Goal: Task Accomplishment & Management: Use online tool/utility

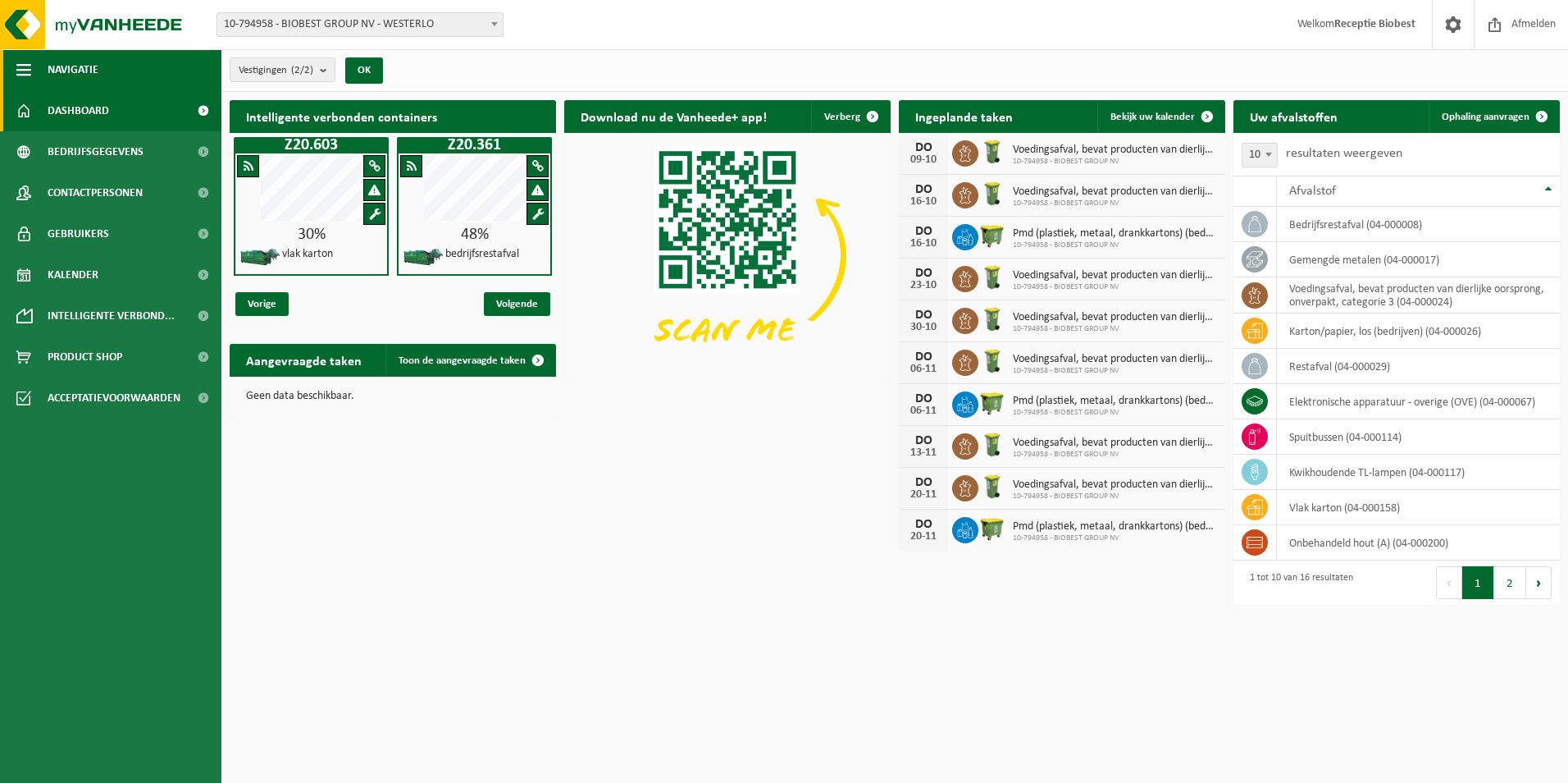
click at [69, 69] on span "Navigatie" at bounding box center [73, 69] width 51 height 41
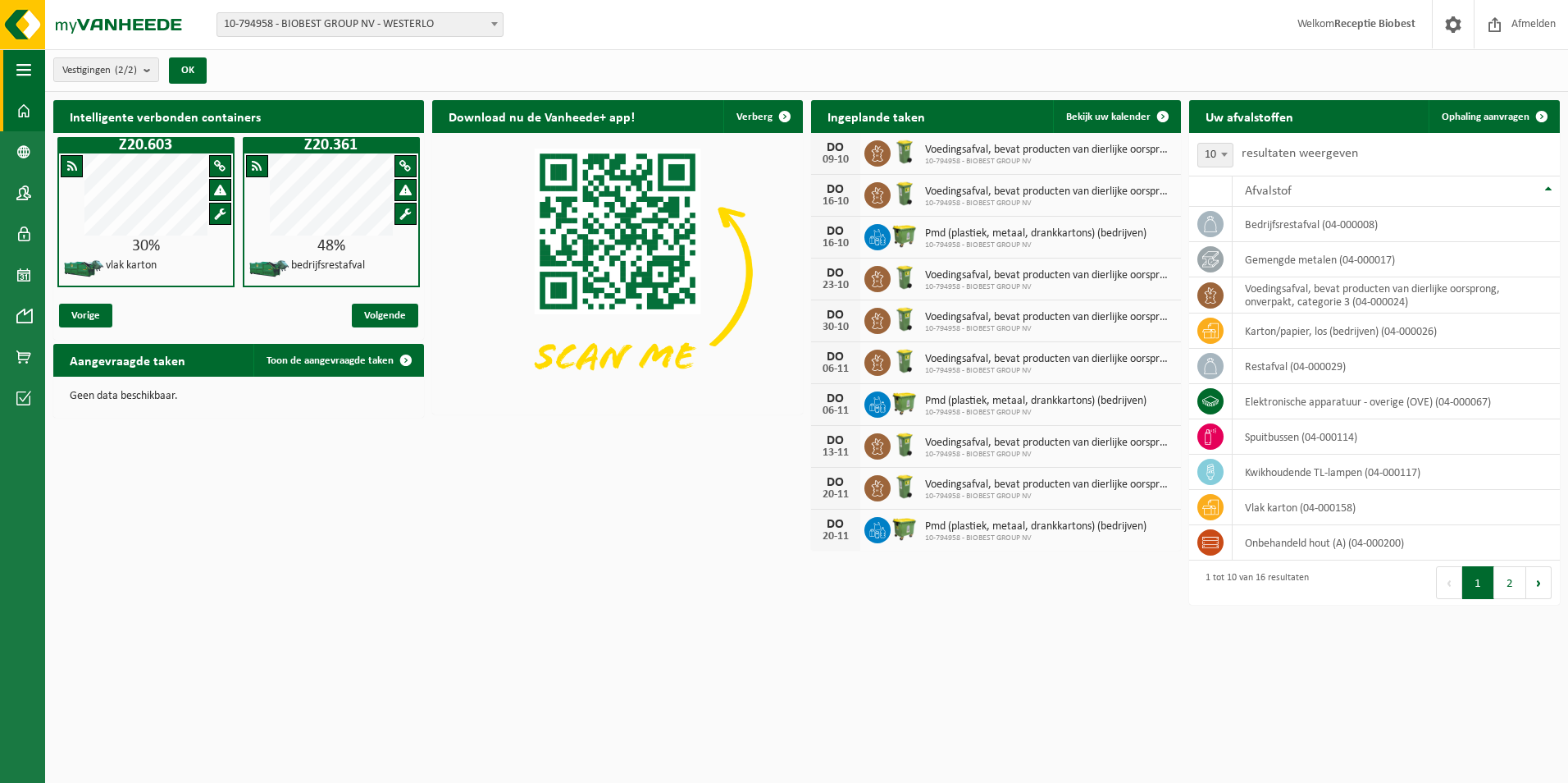
click at [22, 68] on span "button" at bounding box center [23, 69] width 15 height 41
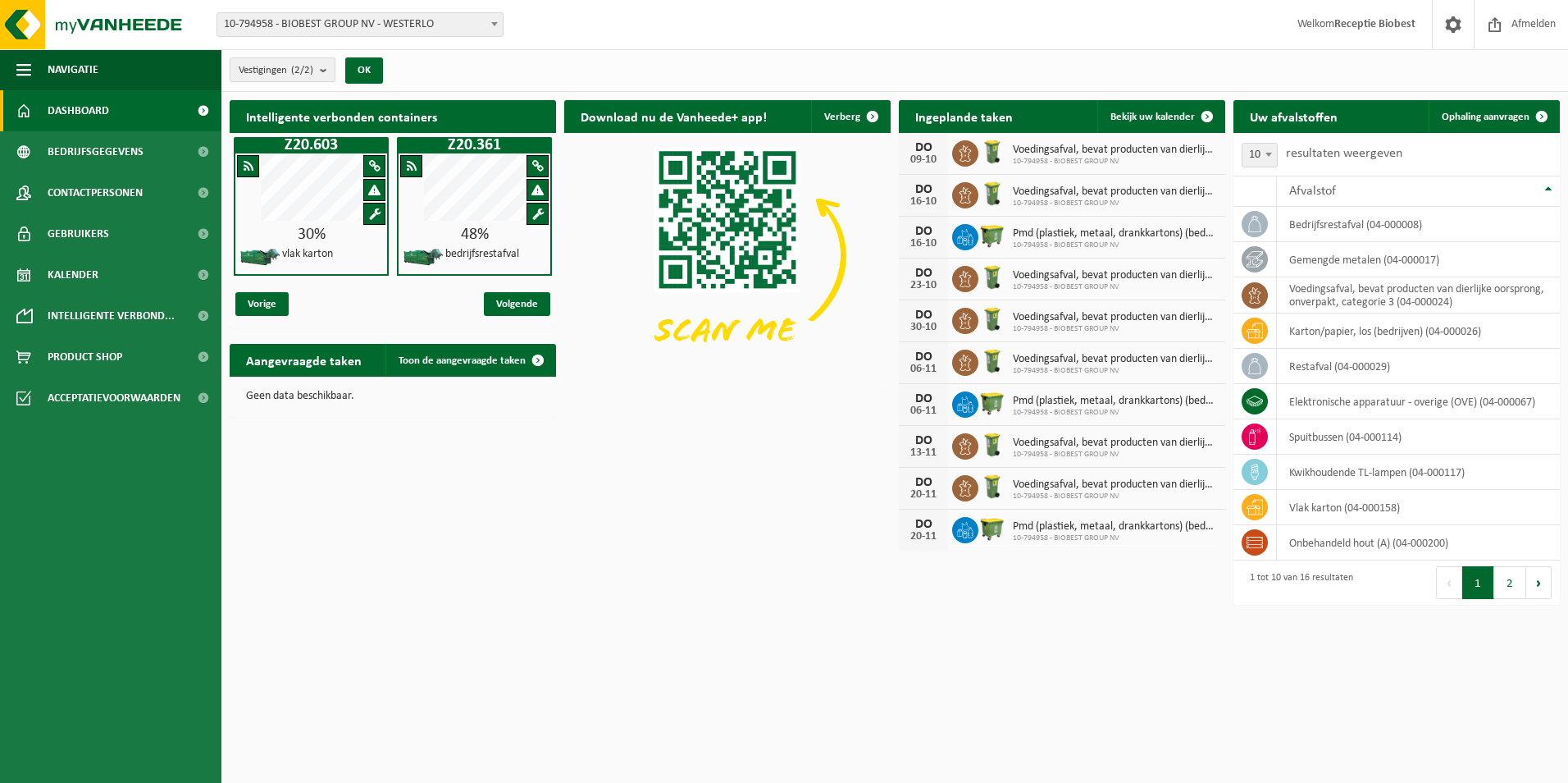
click at [71, 109] on span "Dashboard" at bounding box center [79, 111] width 62 height 41
click at [92, 397] on span "Acceptatievoorwaarden" at bounding box center [114, 398] width 133 height 41
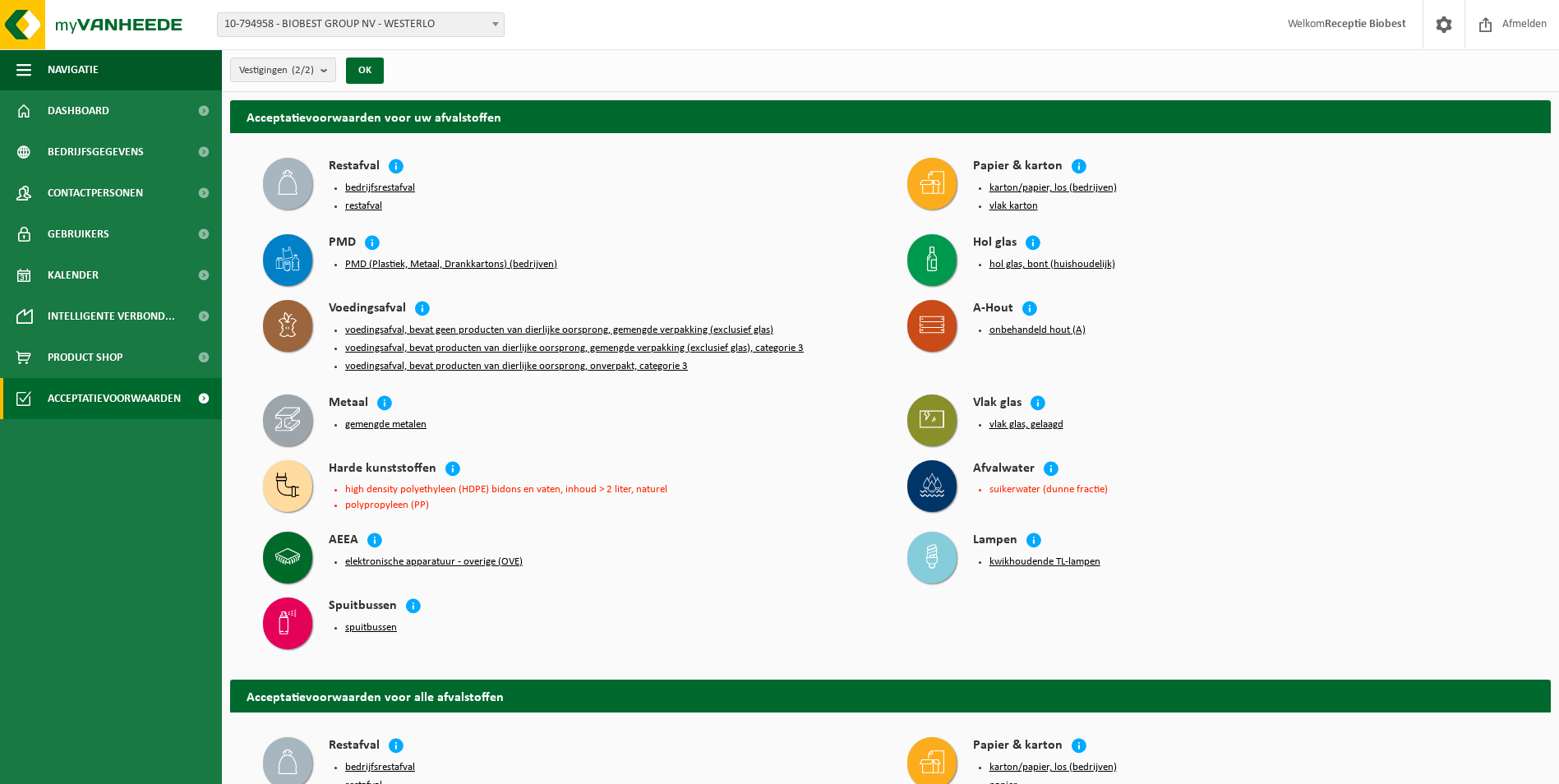
click at [390, 185] on button "bedrijfsrestafval" at bounding box center [379, 188] width 69 height 13
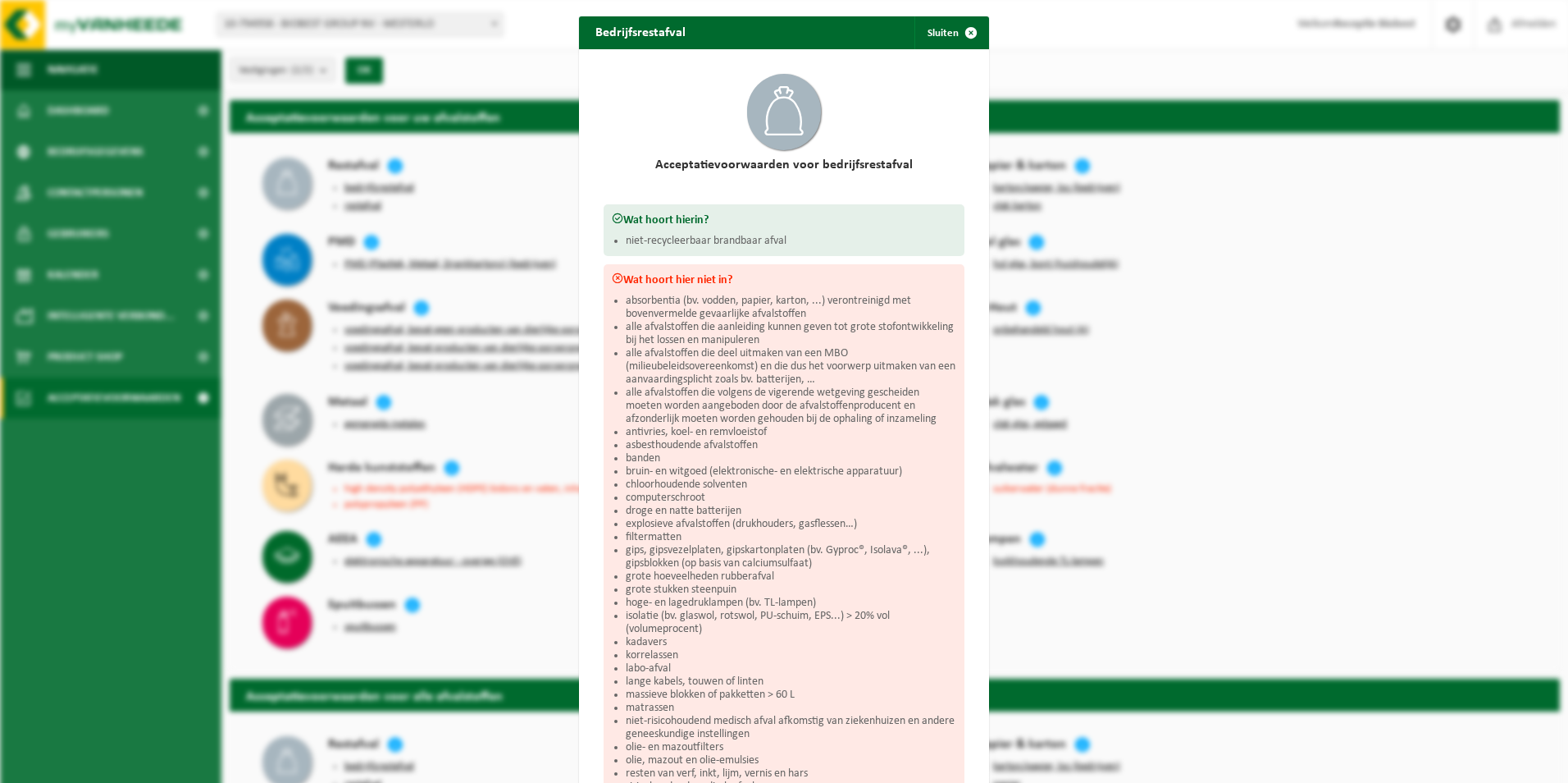
click at [389, 185] on div "Bedrijfsrestafval Sluiten Acceptatievoorwaarden voor bedrijfsrestafval Wat hoor…" at bounding box center [784, 392] width 1568 height 783
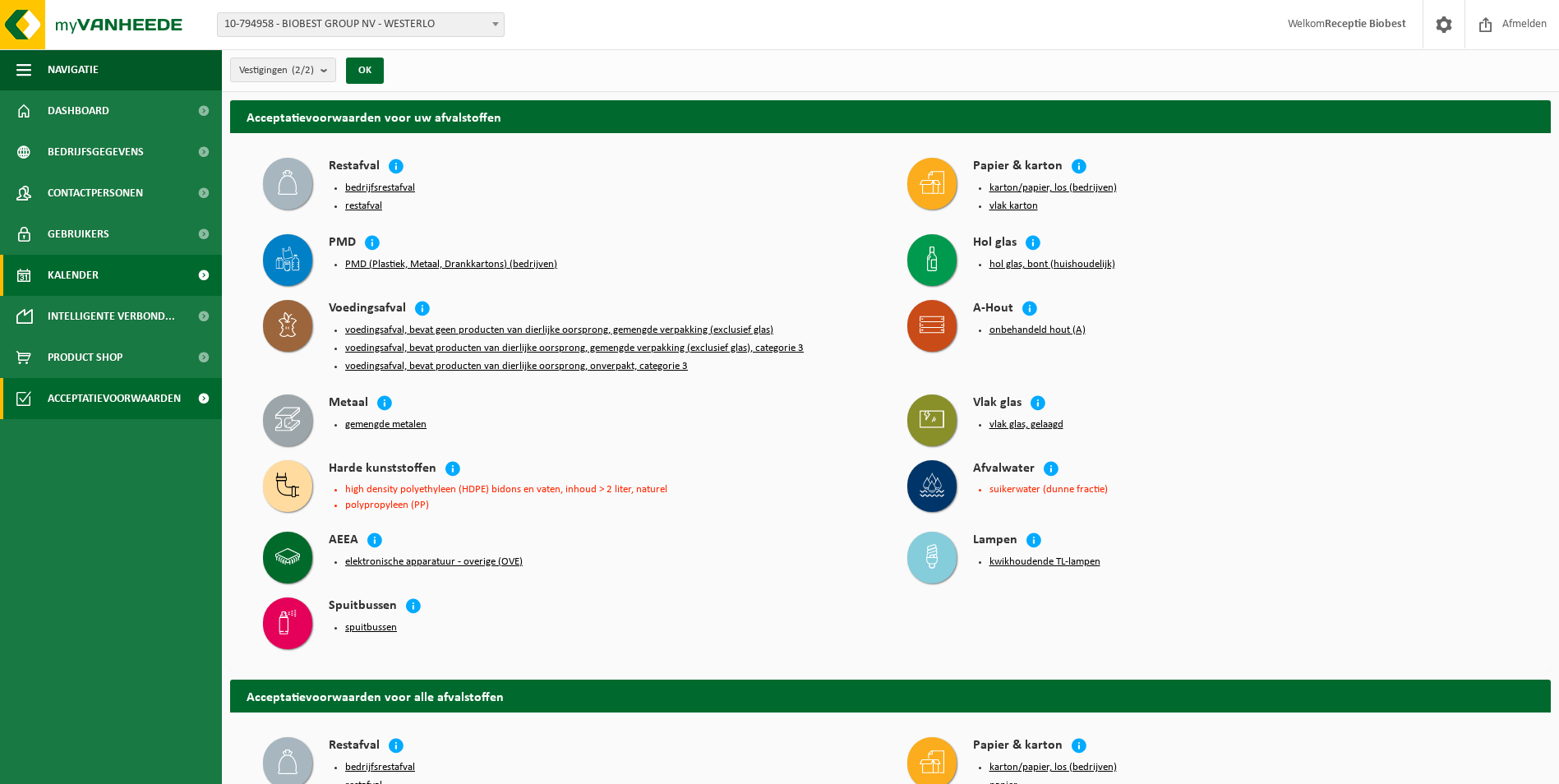
click at [77, 275] on span "Kalender" at bounding box center [73, 275] width 51 height 41
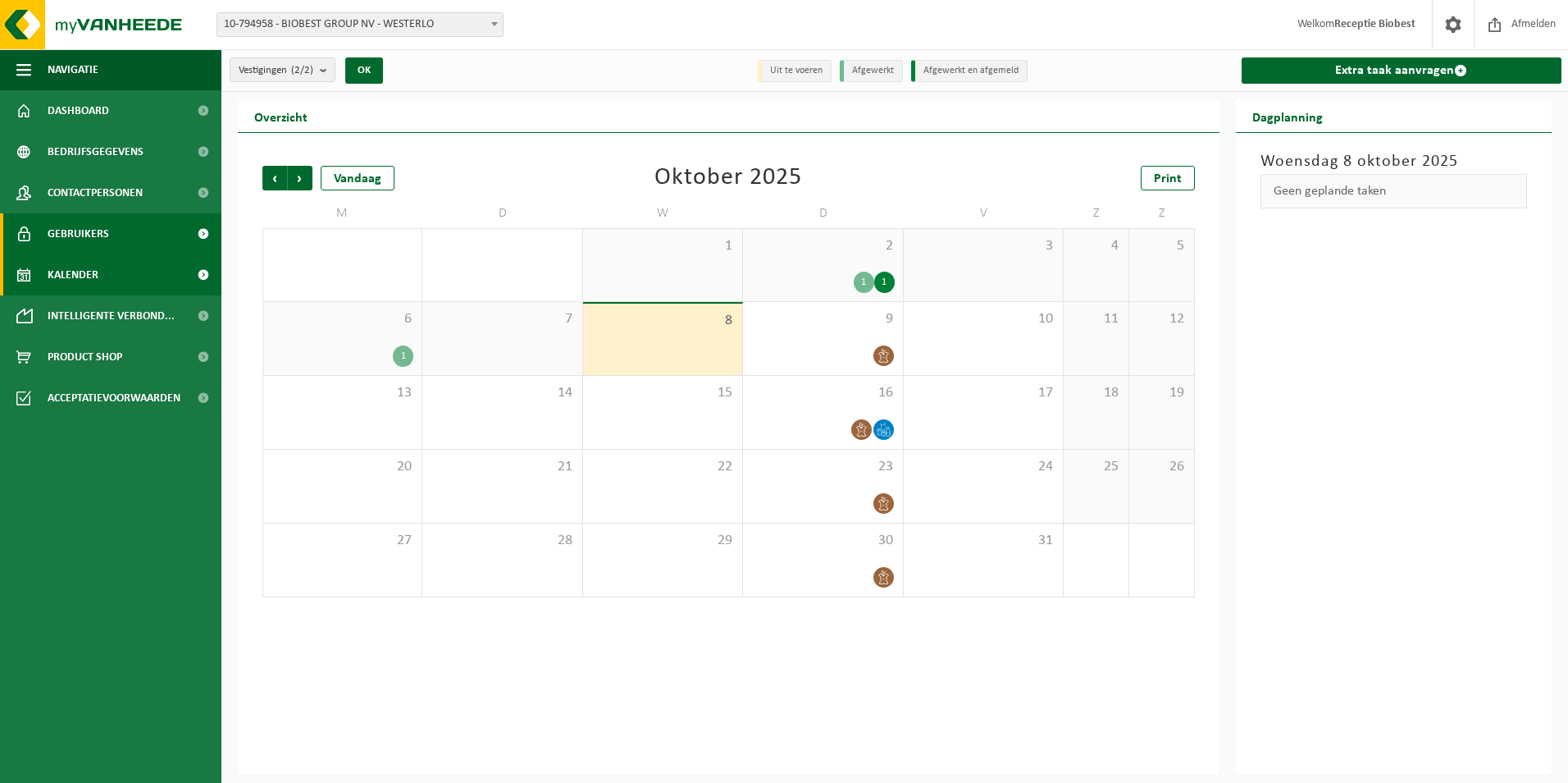
click at [68, 230] on span "Gebruikers" at bounding box center [79, 234] width 62 height 41
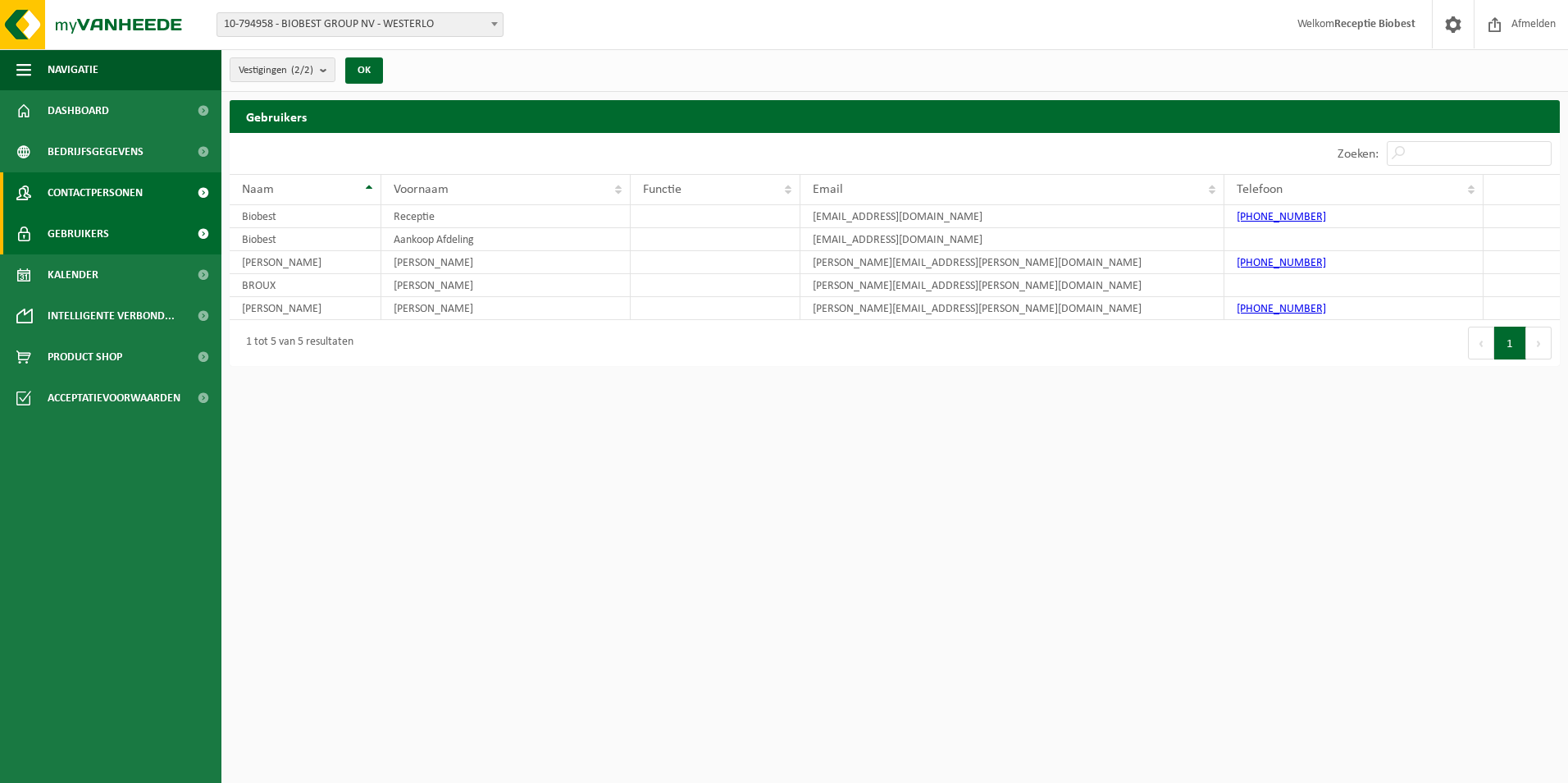
click at [80, 188] on span "Contactpersonen" at bounding box center [95, 193] width 95 height 41
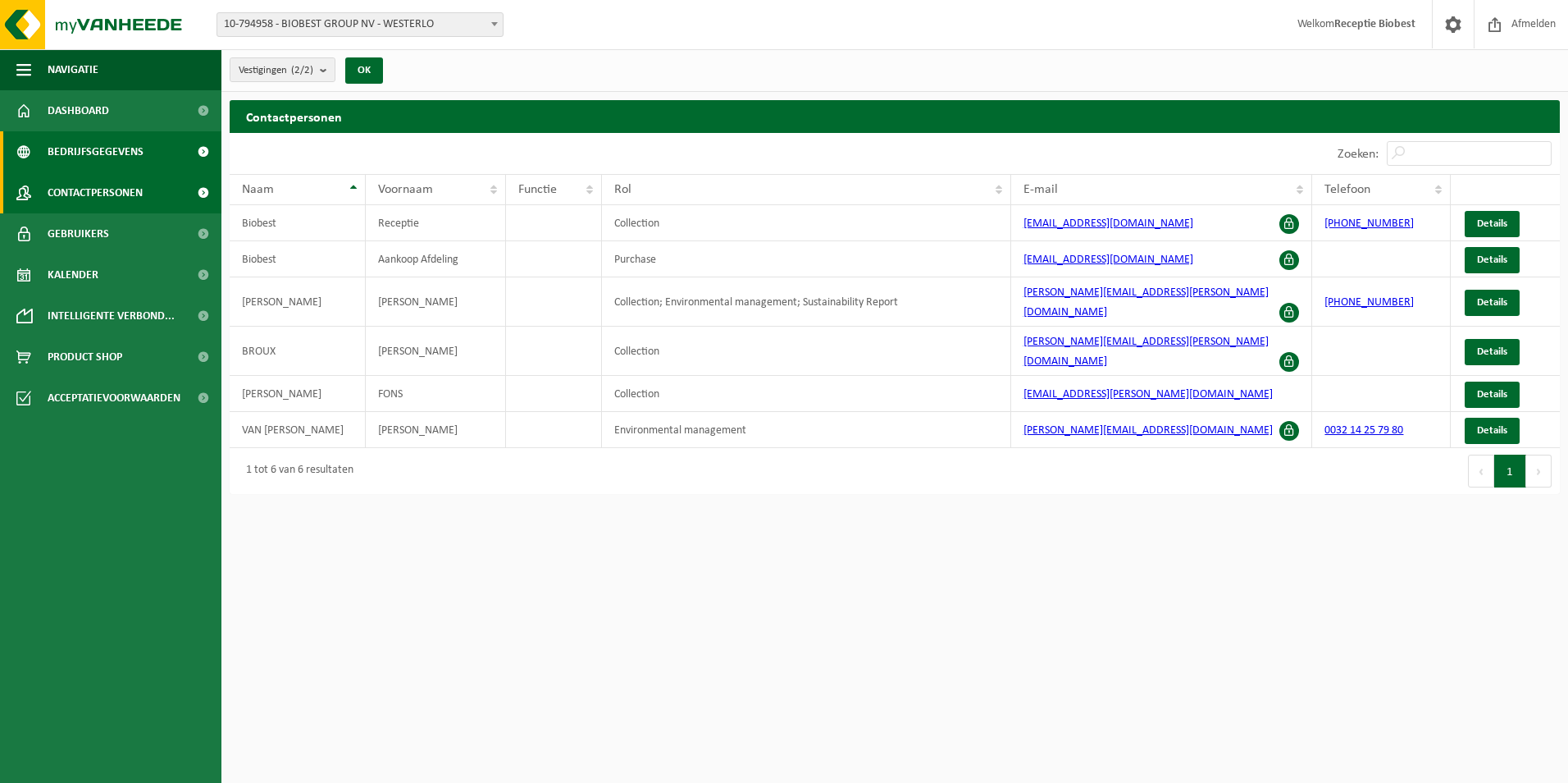
click at [92, 150] on span "Bedrijfsgegevens" at bounding box center [96, 152] width 96 height 41
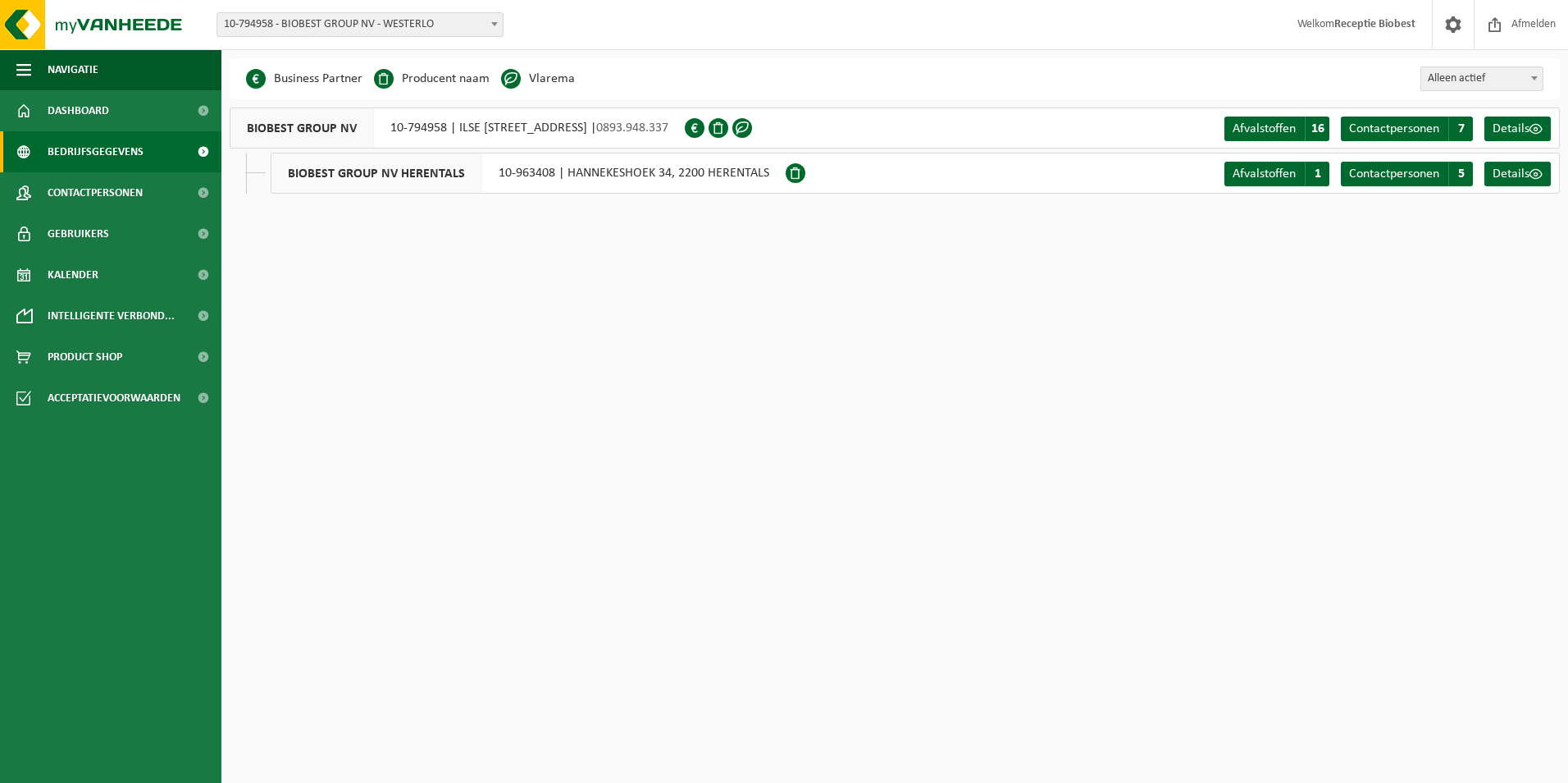
click at [403, 126] on div "BIOBEST GROUP NV 10-794958 | ILSE VELDEN 18, 2260 WESTERLO | 0893.948.337" at bounding box center [457, 128] width 456 height 41
click at [530, 124] on div "BIOBEST GROUP NV 10-794958 | ILSE VELDEN 18, 2260 WESTERLO | 0893.948.337" at bounding box center [457, 128] width 456 height 41
click at [1273, 129] on span "Afvalstoffen" at bounding box center [1264, 129] width 63 height 13
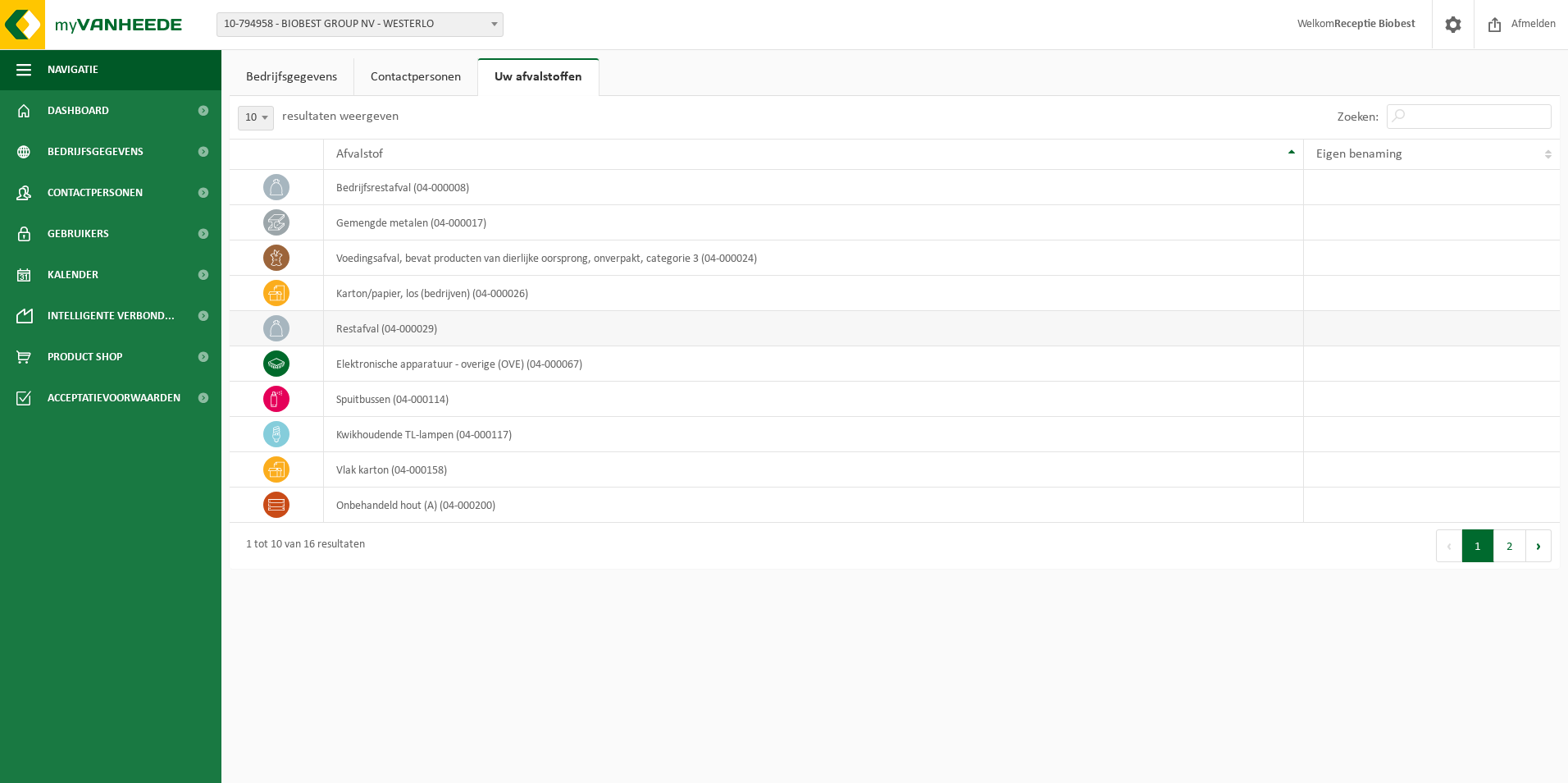
click at [359, 330] on td "restafval (04-000029)" at bounding box center [814, 328] width 980 height 35
click at [283, 328] on icon at bounding box center [276, 328] width 16 height 16
click at [1511, 545] on button "2" at bounding box center [1510, 546] width 32 height 33
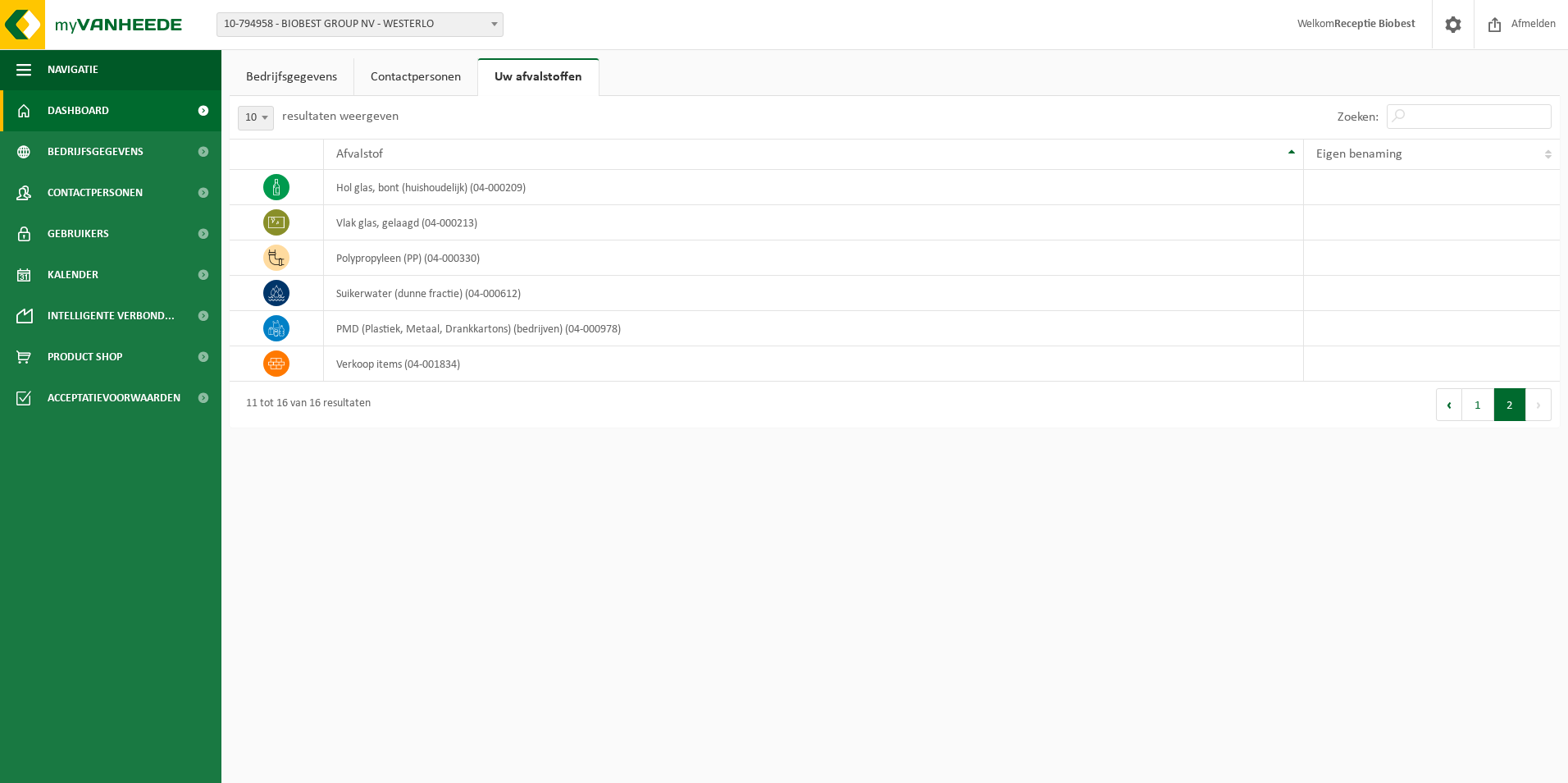
click at [68, 112] on span "Dashboard" at bounding box center [79, 111] width 62 height 41
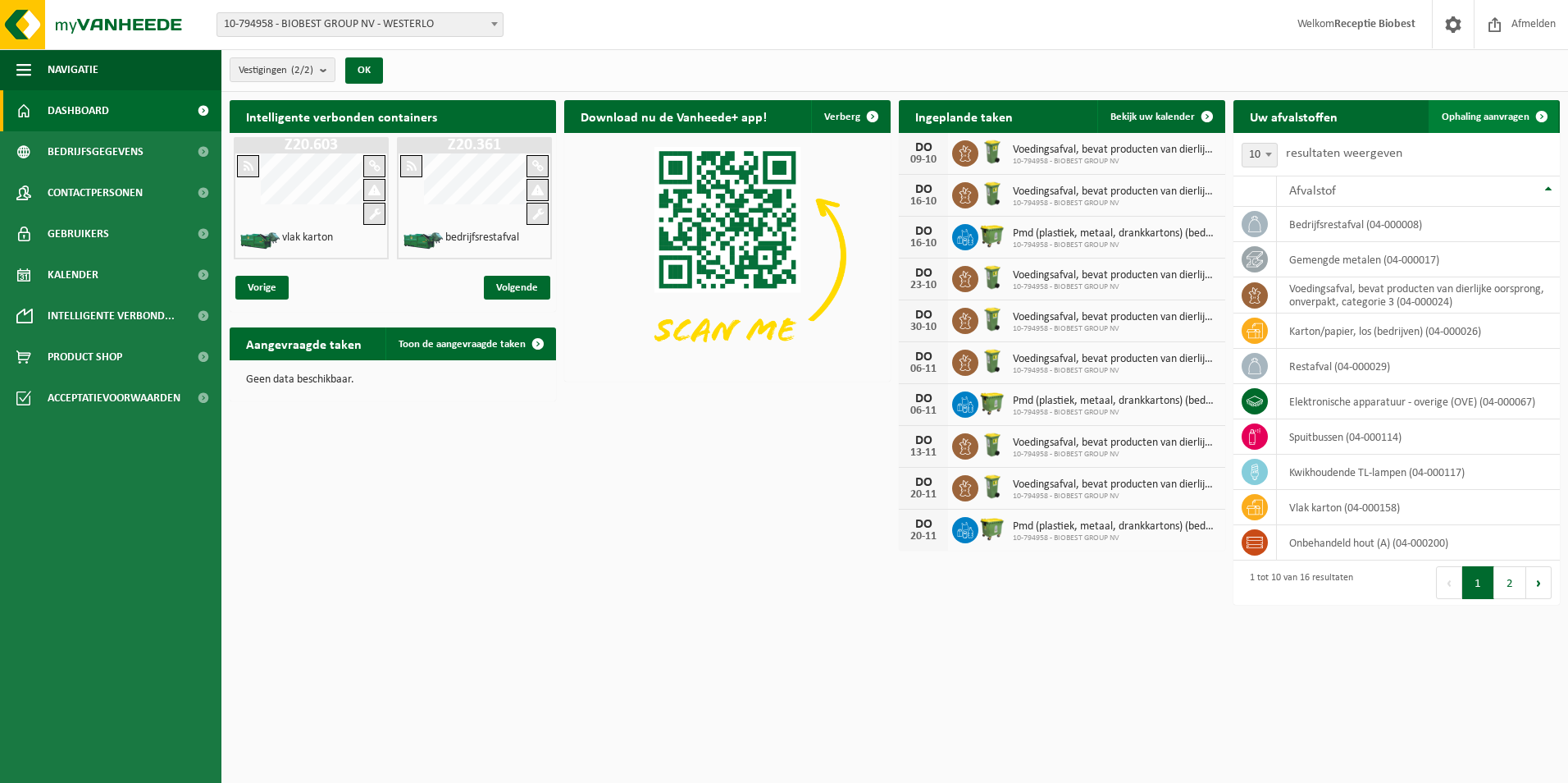
click at [1467, 119] on span "Ophaling aanvragen" at bounding box center [1486, 117] width 87 height 10
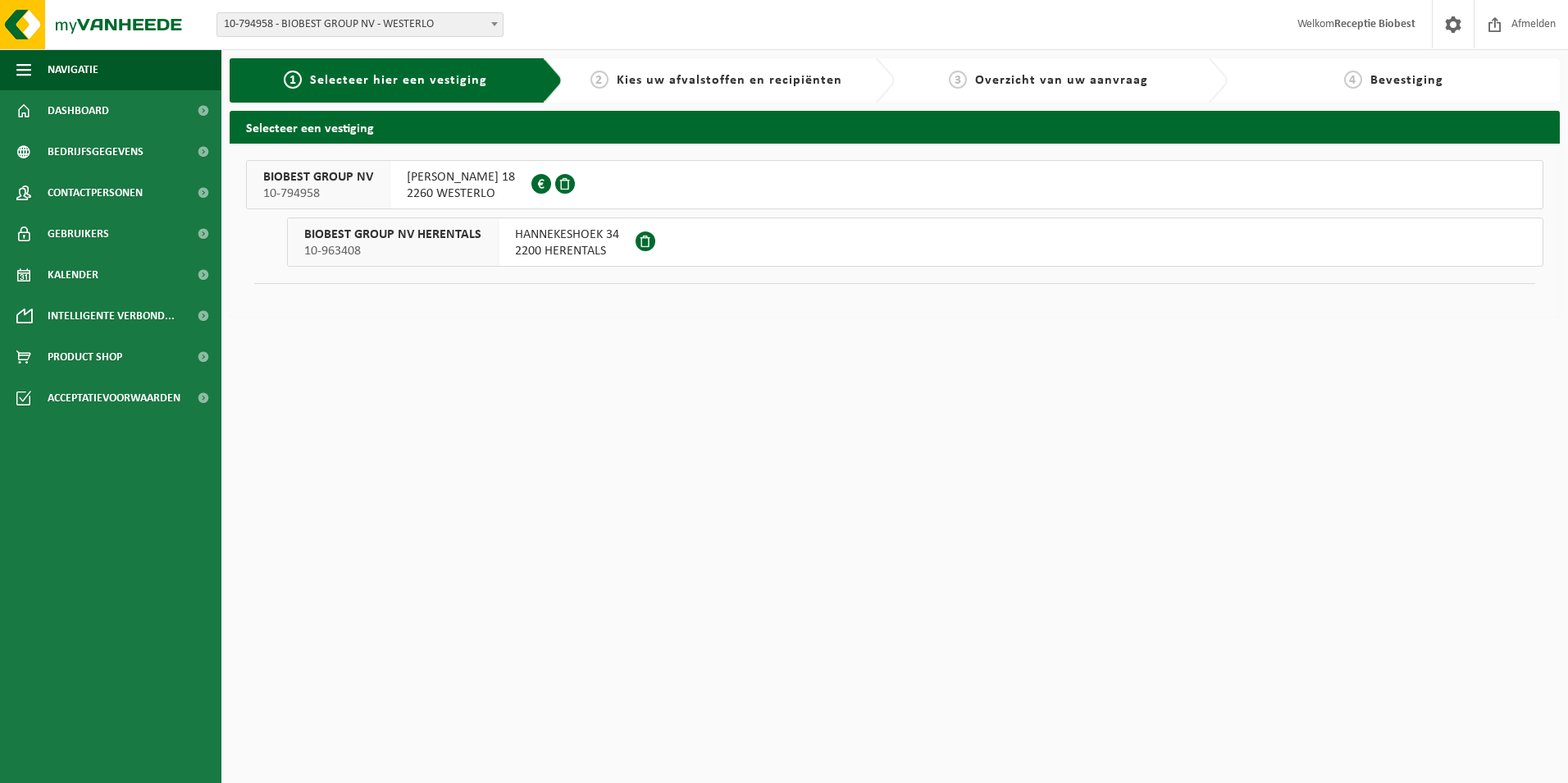
click at [462, 181] on span "[PERSON_NAME] 18" at bounding box center [461, 176] width 108 height 16
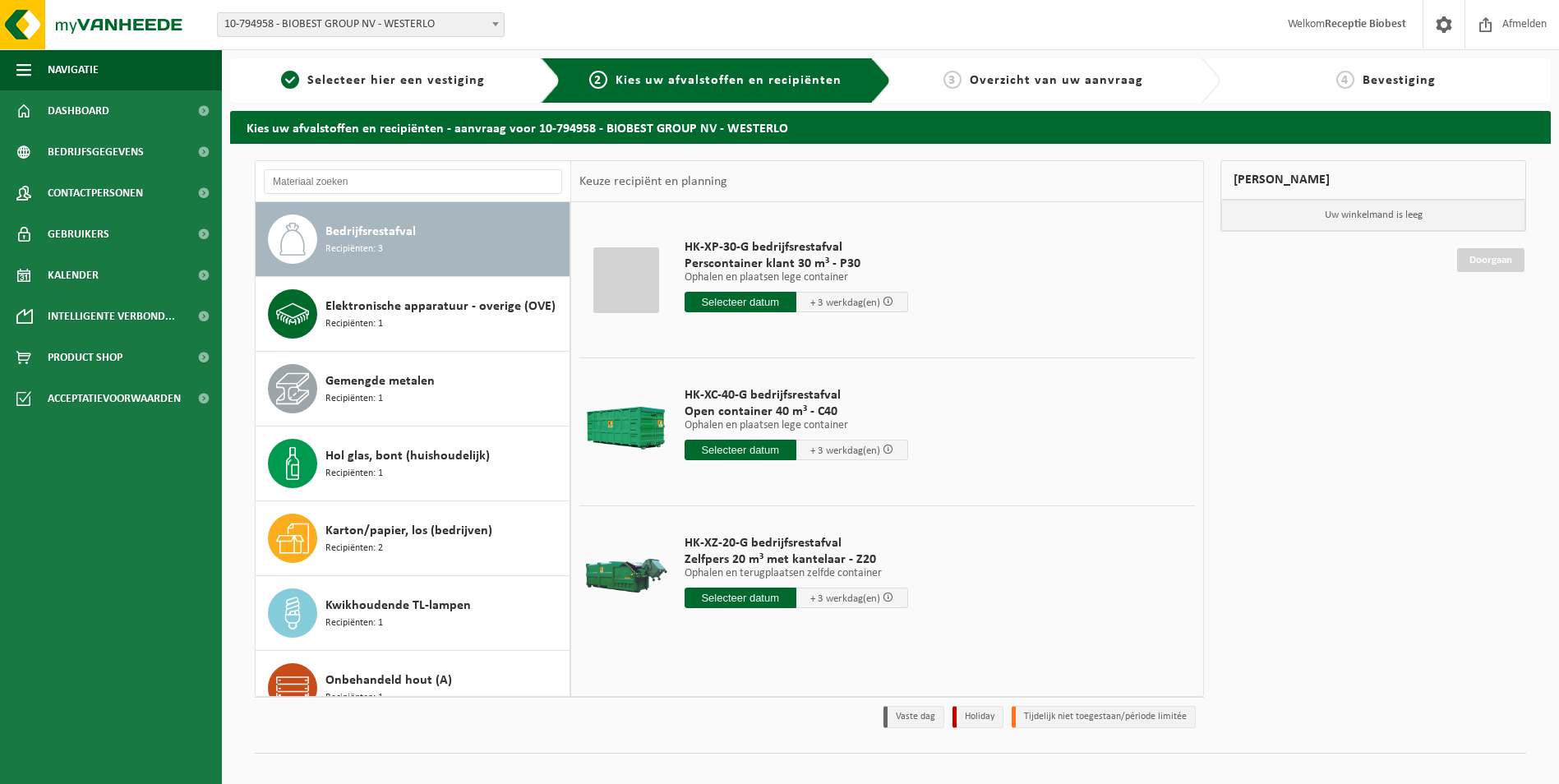
click at [390, 228] on span "Bedrijfsrestafval" at bounding box center [370, 232] width 90 height 20
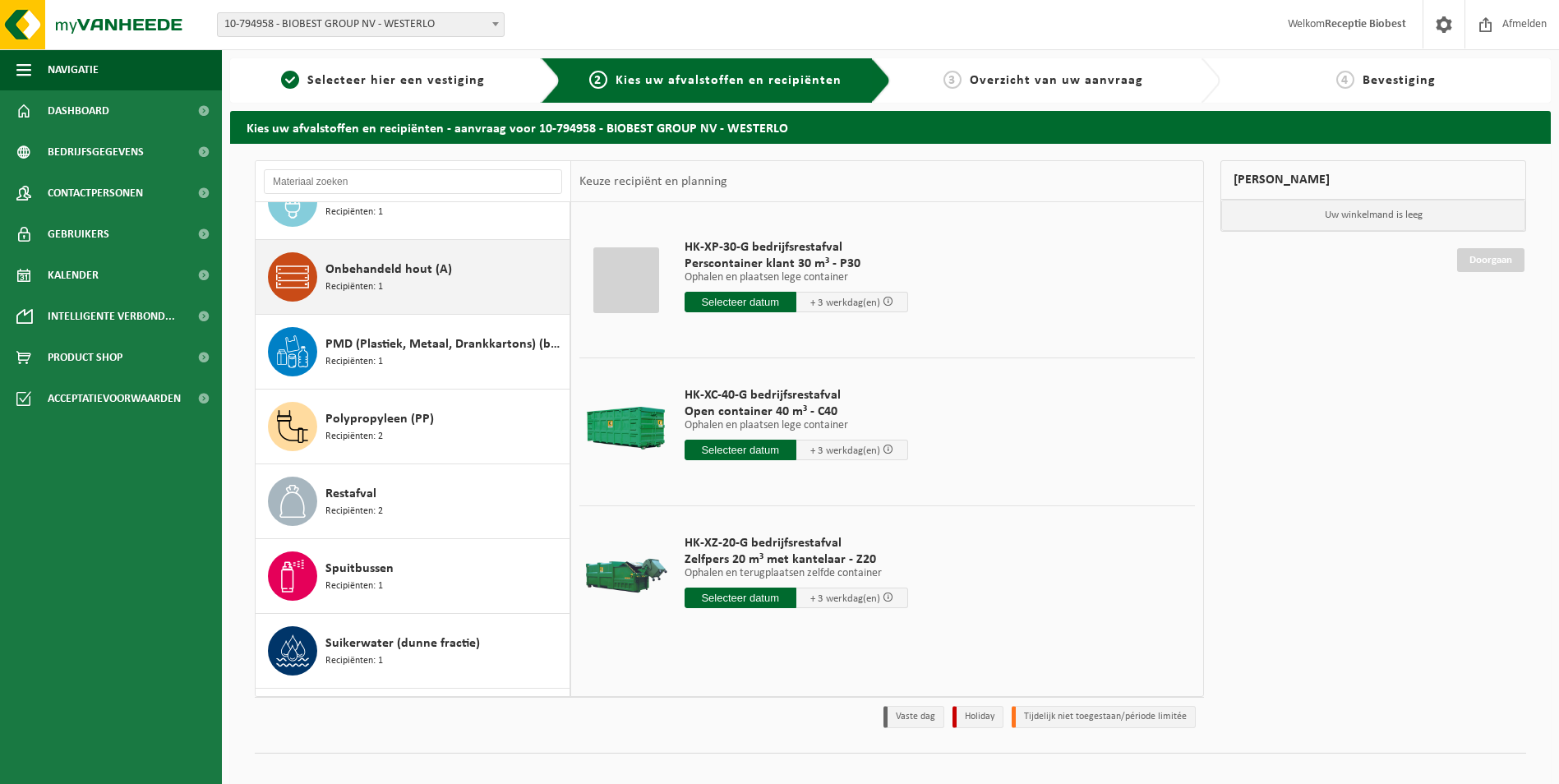
scroll to position [493, 0]
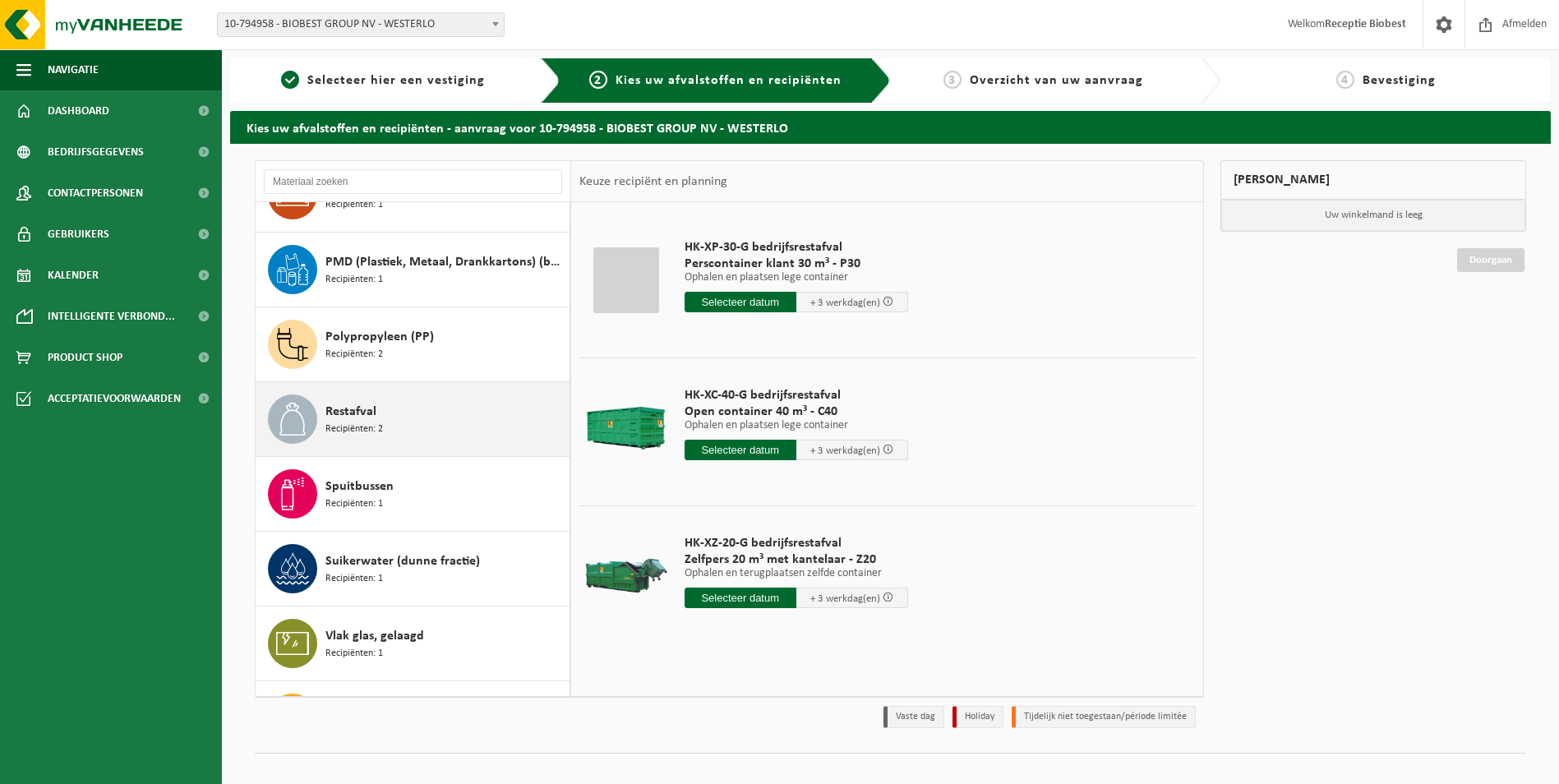
click at [367, 421] on span "Recipiënten: 2" at bounding box center [353, 429] width 57 height 15
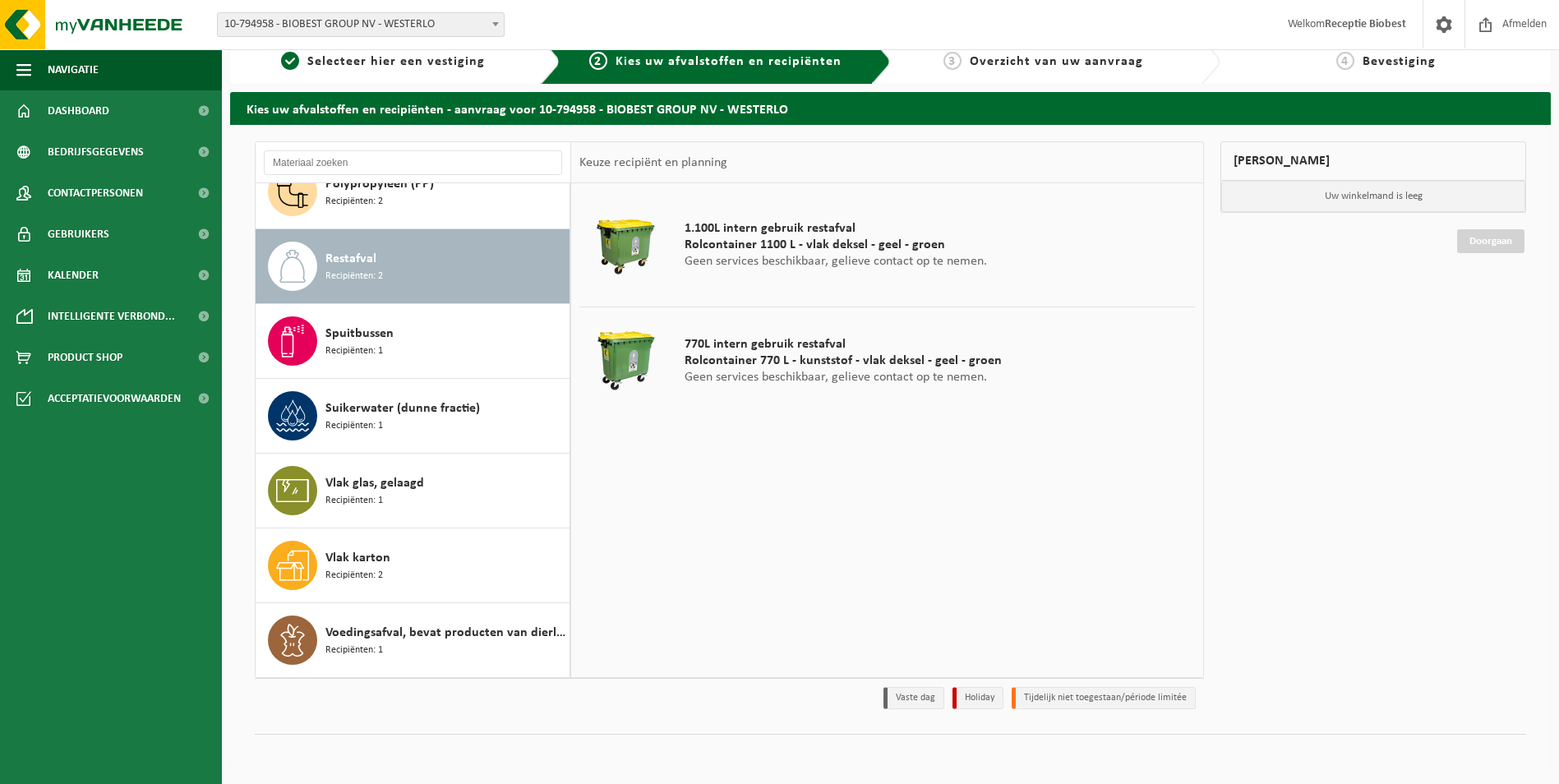
scroll to position [0, 0]
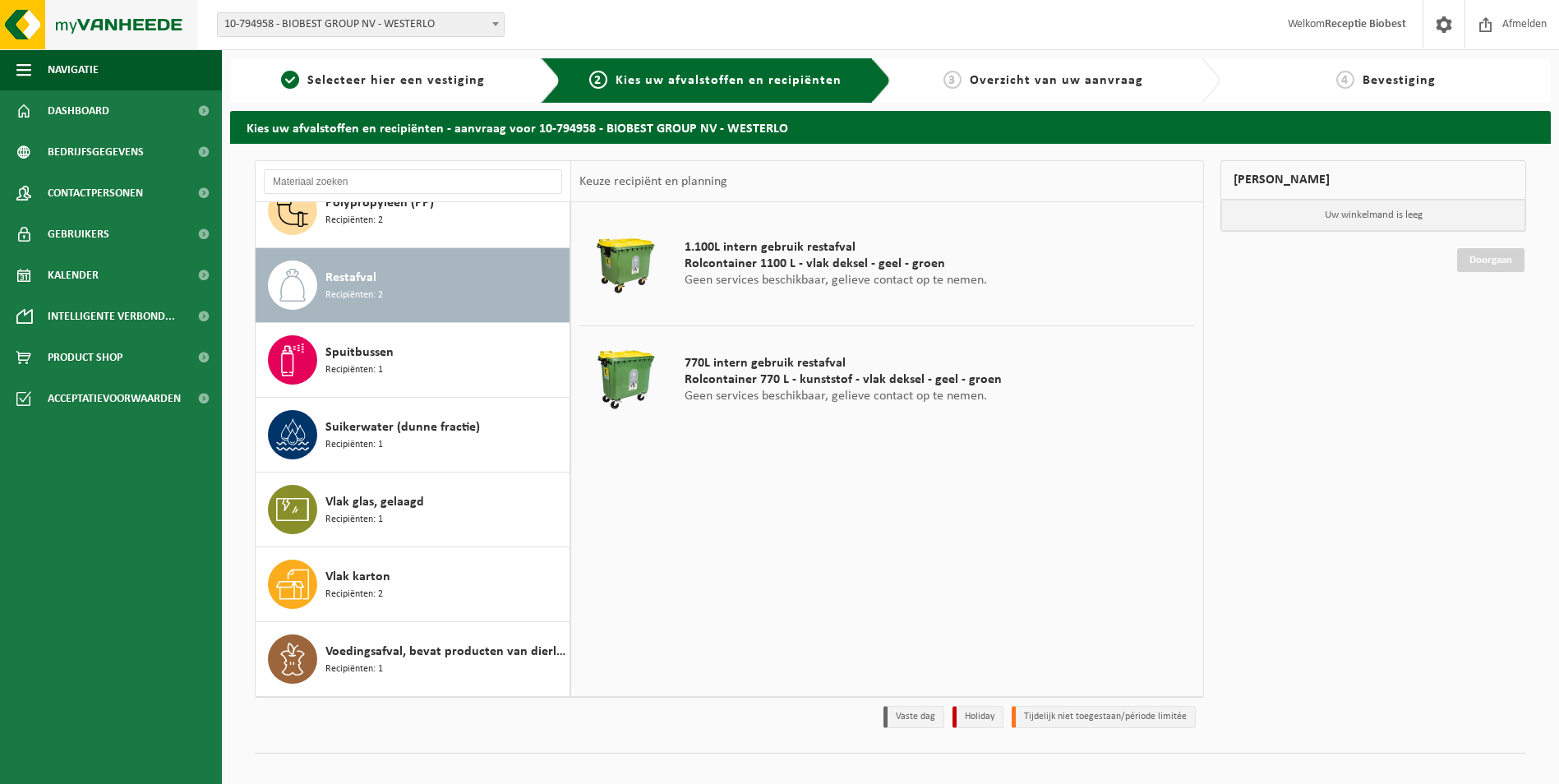
click at [106, 23] on img at bounding box center [99, 24] width 197 height 49
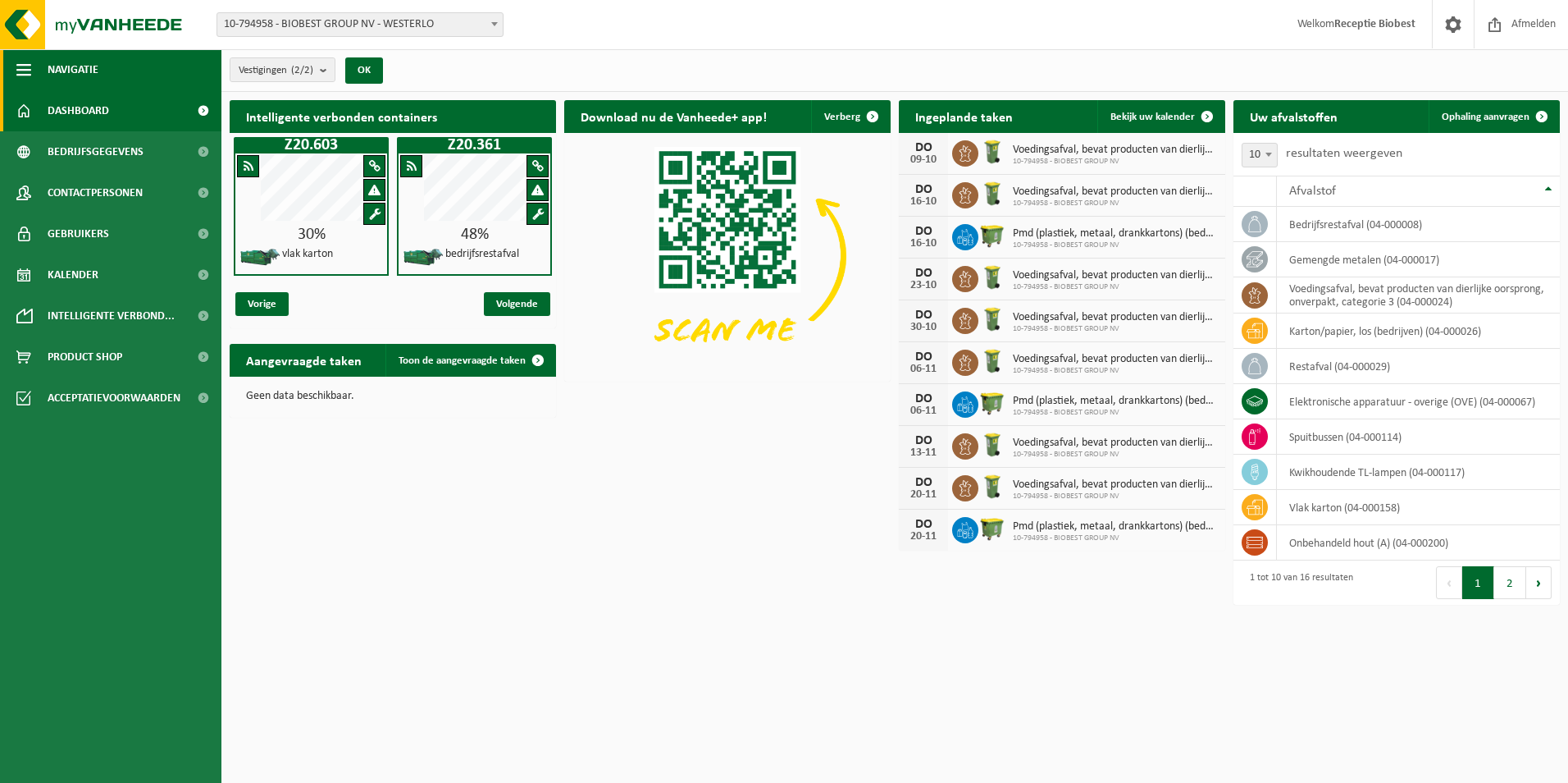
click at [25, 68] on span "button" at bounding box center [23, 69] width 15 height 41
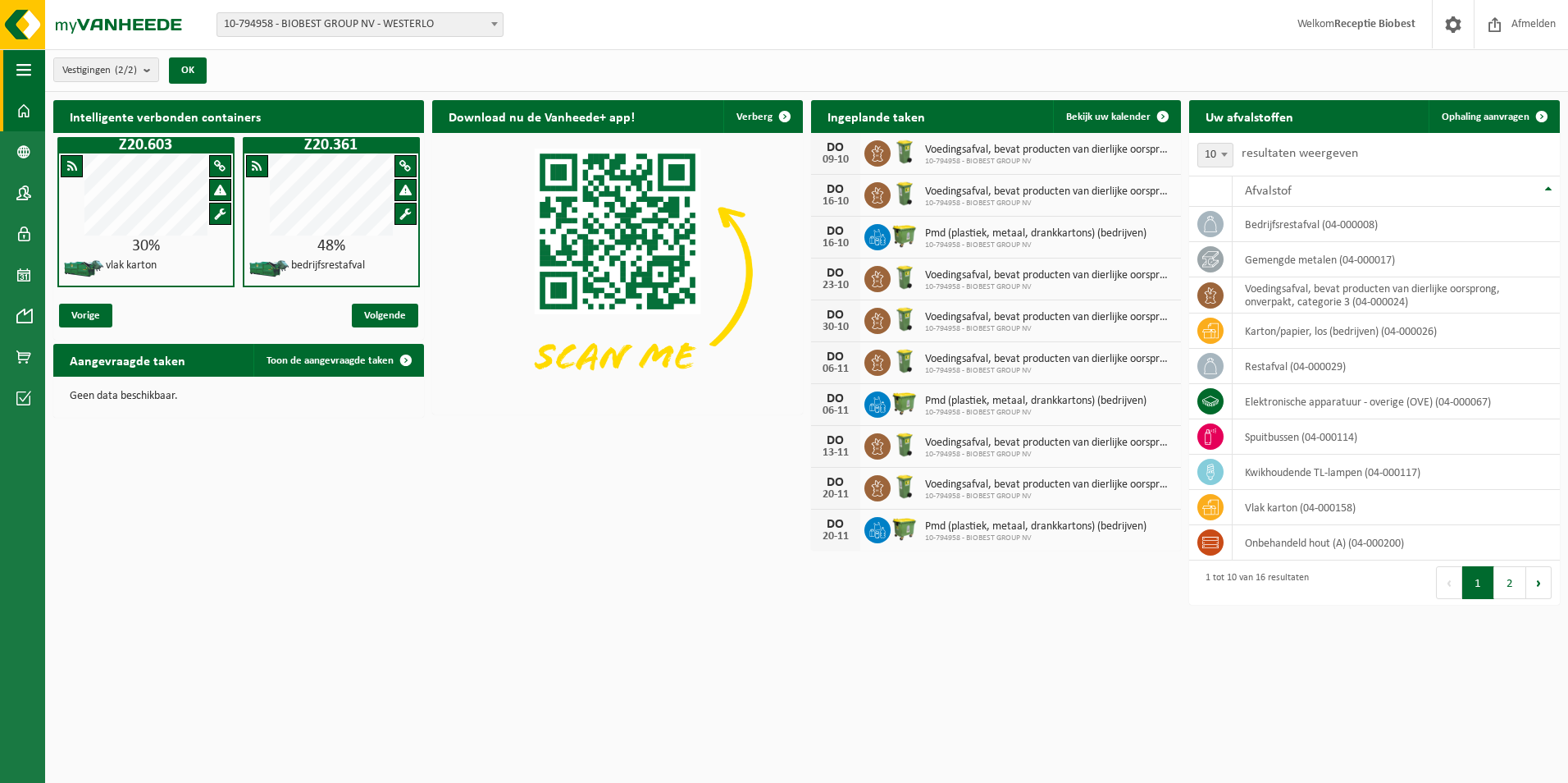
click at [22, 71] on span "button" at bounding box center [23, 69] width 15 height 41
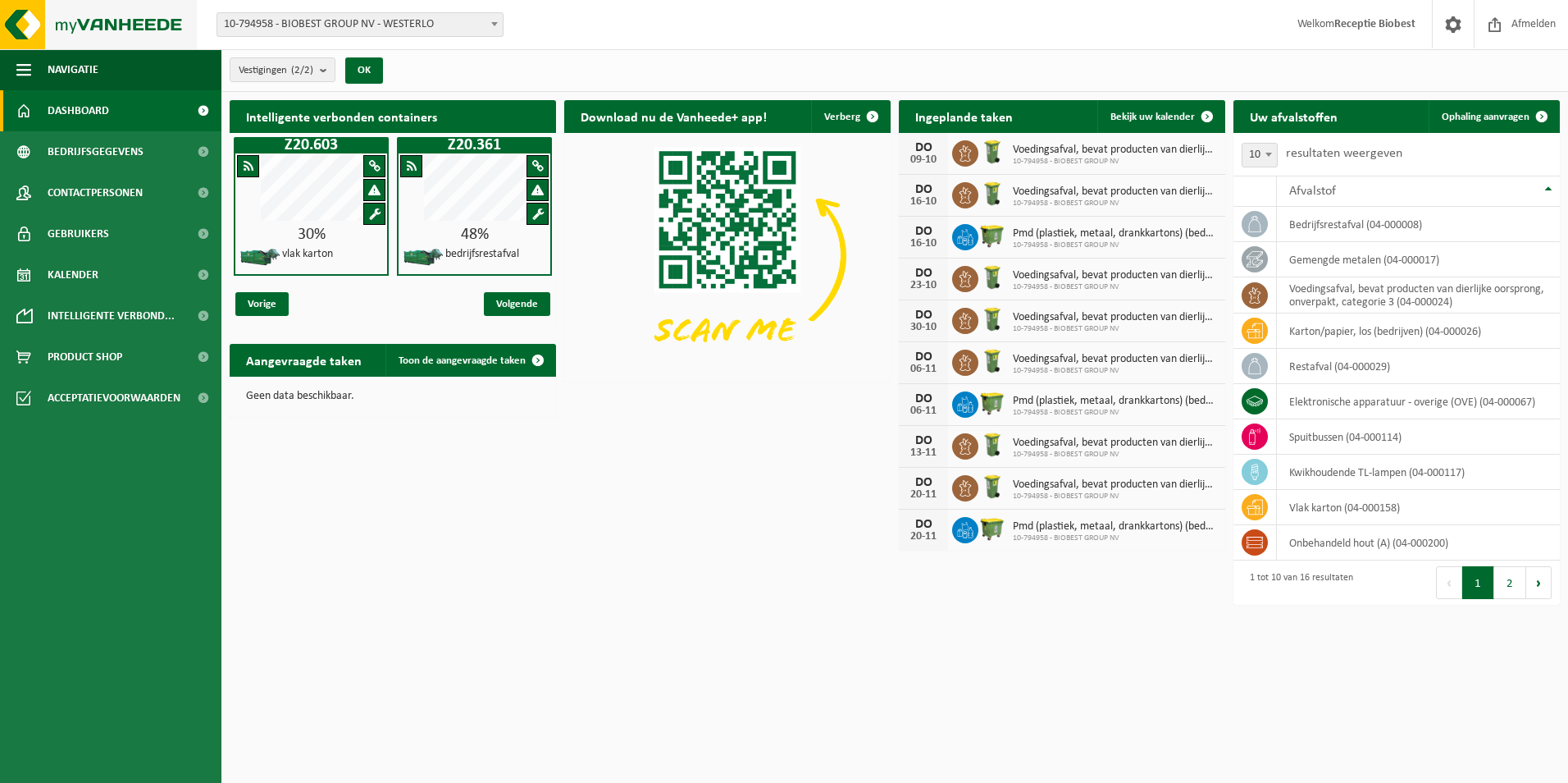
click at [85, 21] on img at bounding box center [98, 24] width 197 height 49
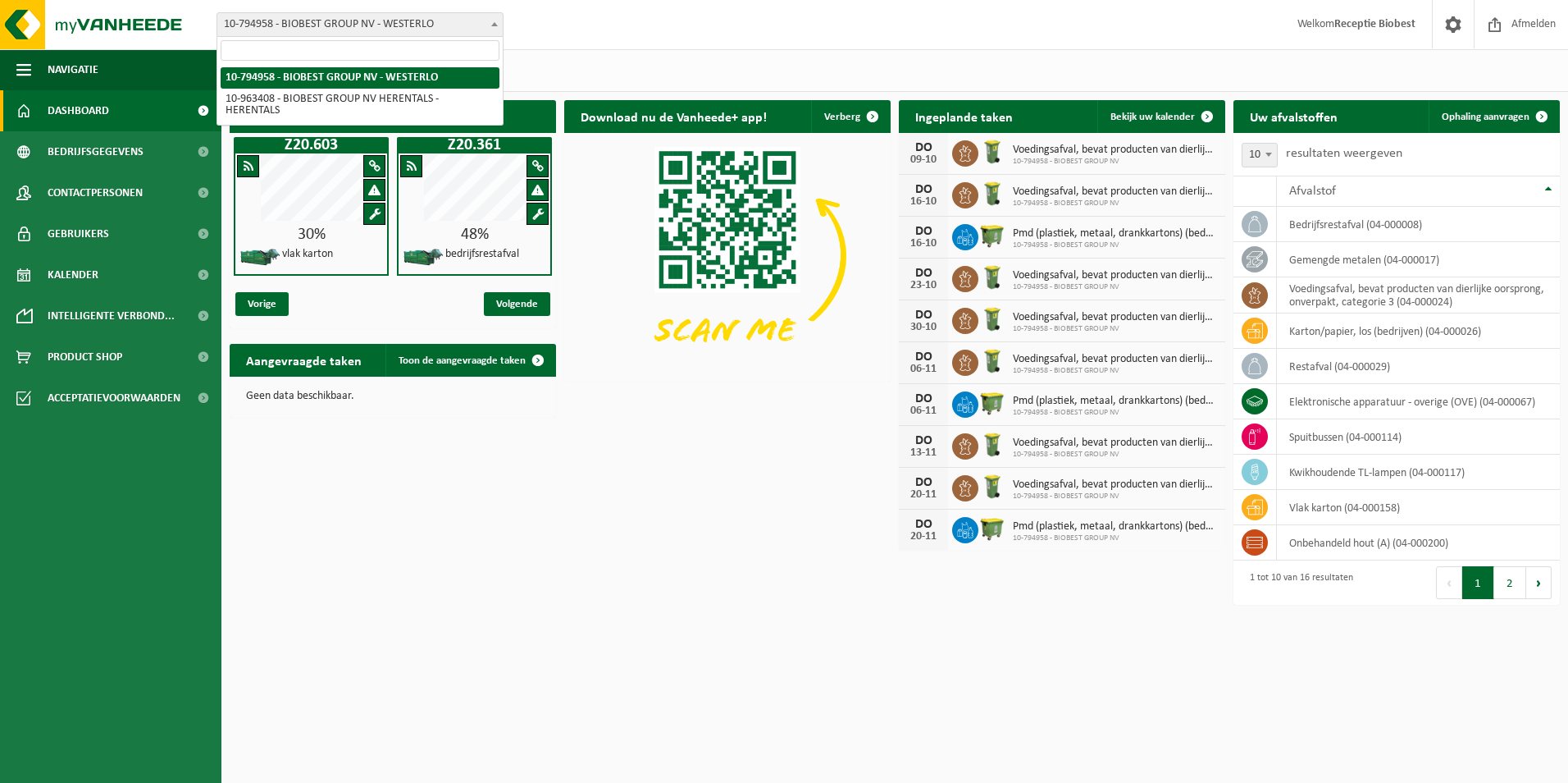
click at [436, 22] on span "10-794958 - BIOBEST GROUP NV - WESTERLO" at bounding box center [360, 24] width 285 height 23
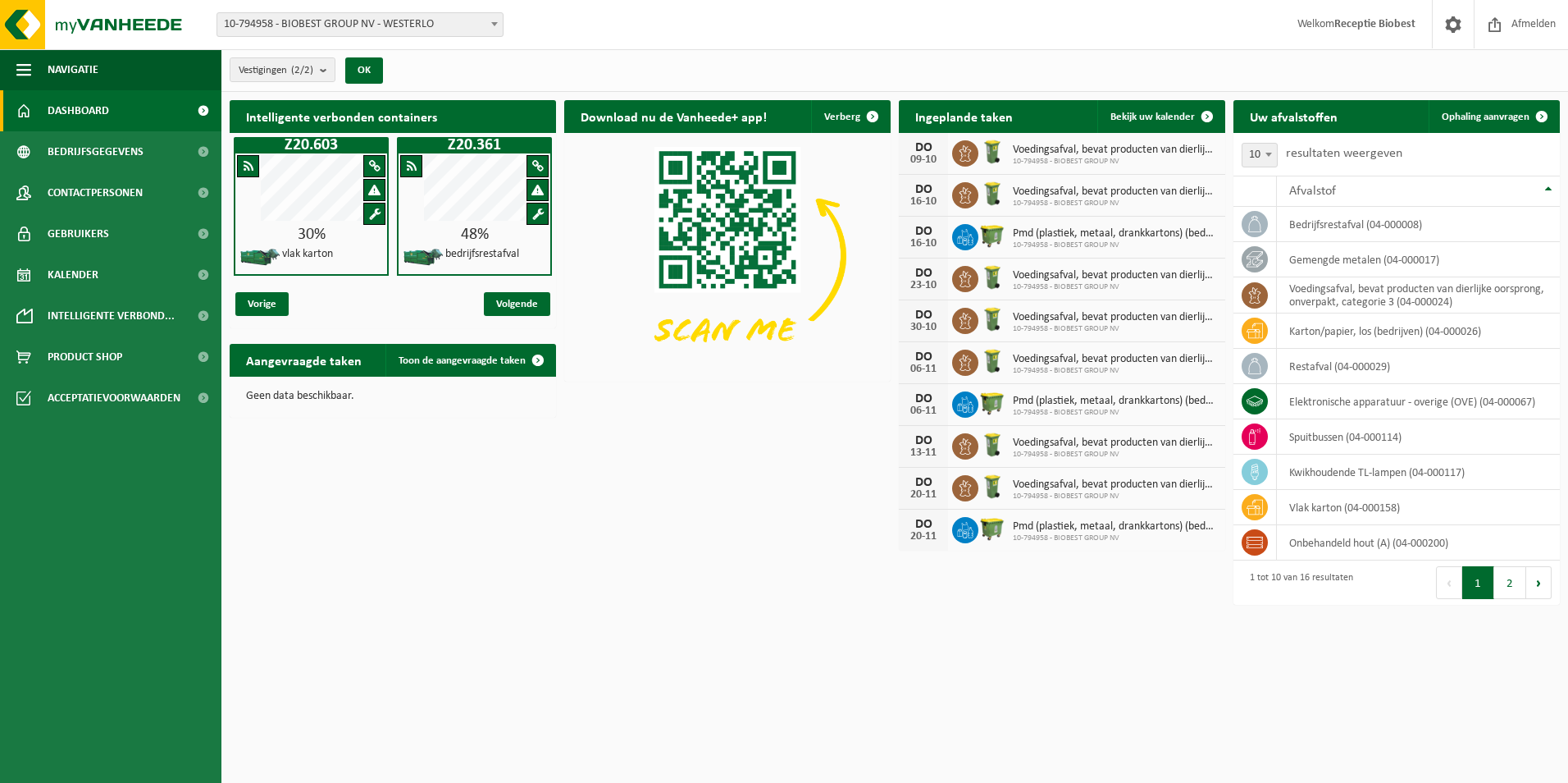
click at [203, 107] on span at bounding box center [202, 111] width 37 height 41
click at [87, 106] on span "Dashboard" at bounding box center [79, 111] width 62 height 41
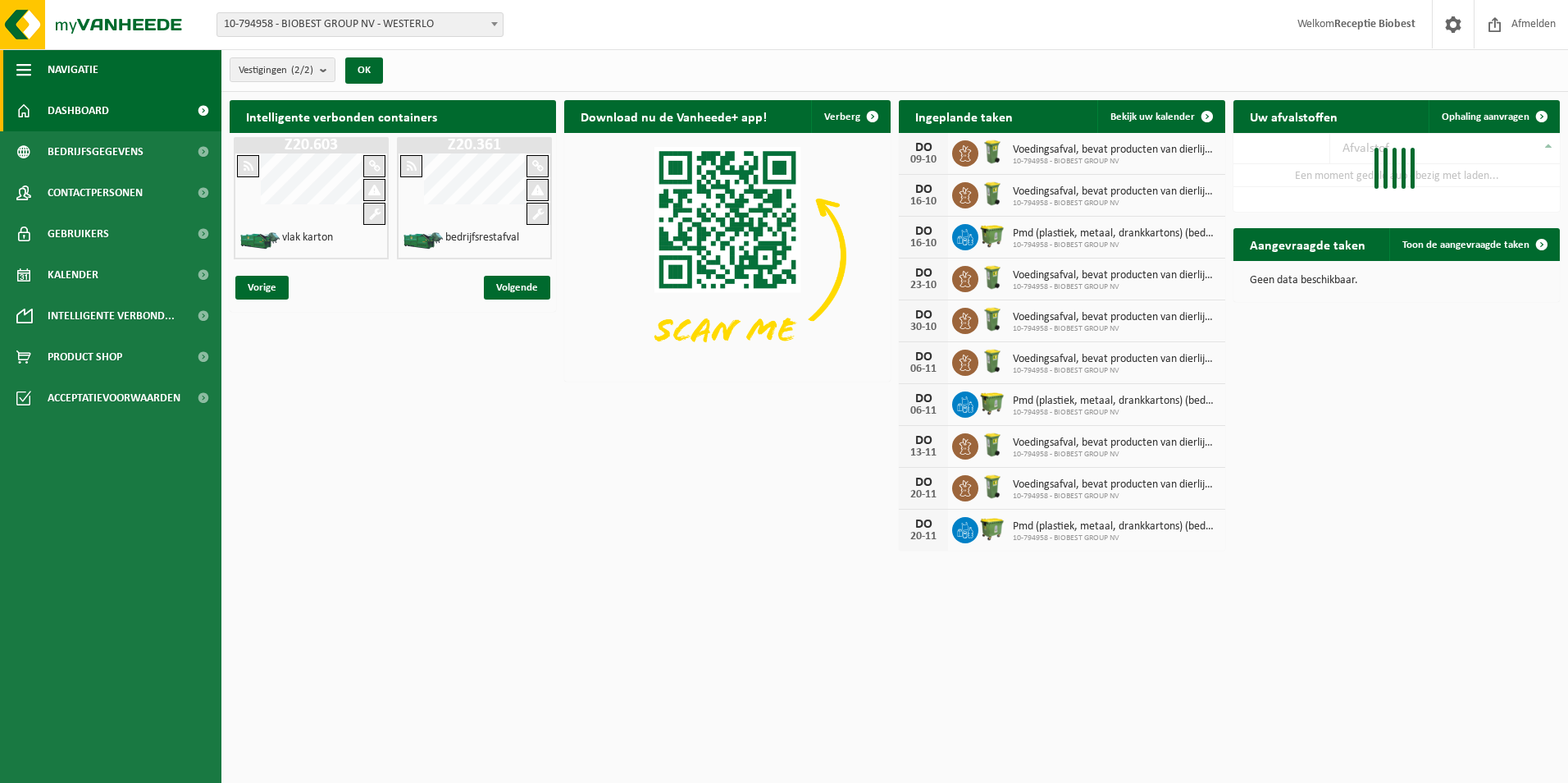
click at [80, 65] on span "Navigatie" at bounding box center [73, 69] width 51 height 41
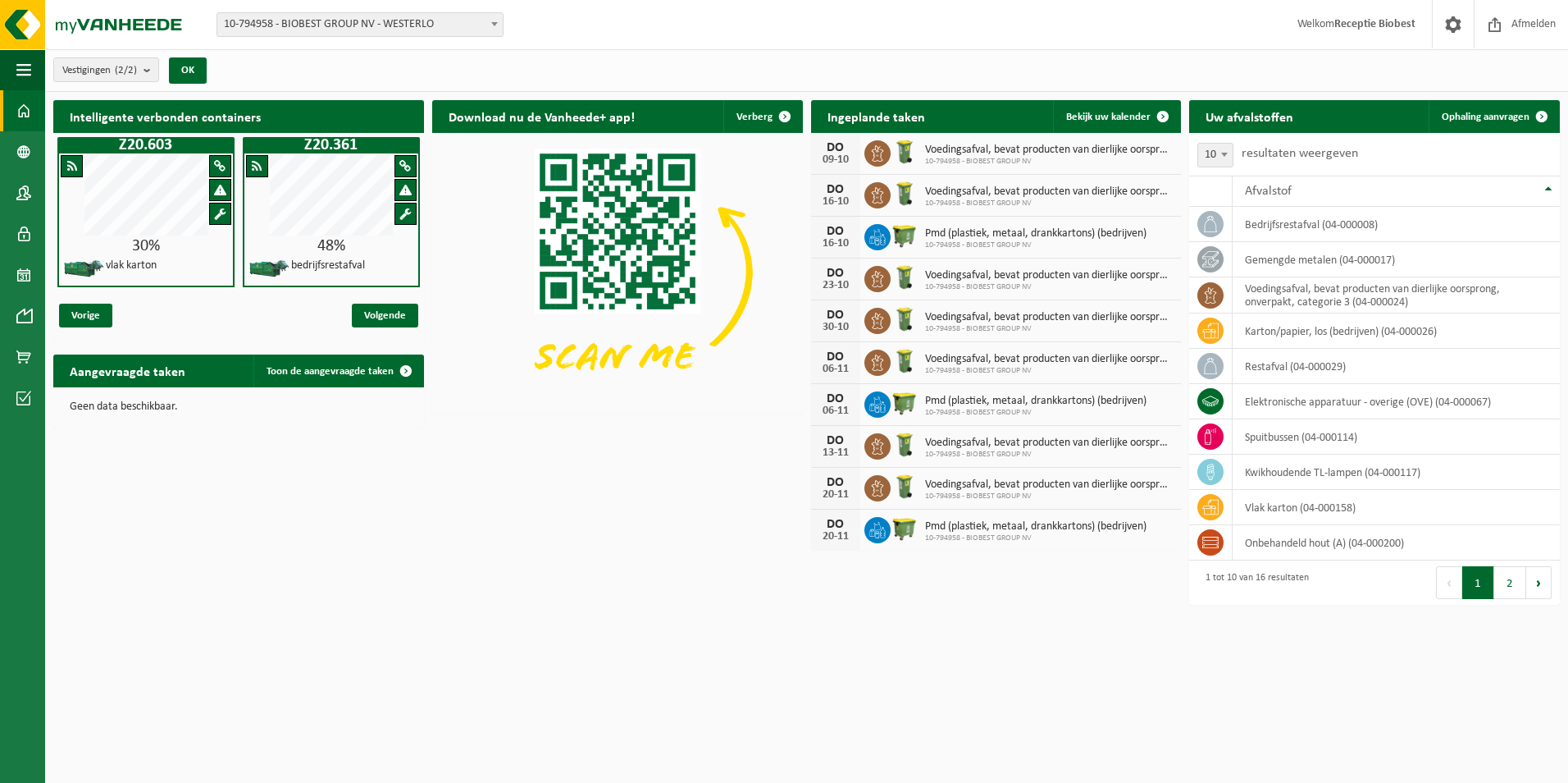
click at [19, 107] on span at bounding box center [23, 111] width 15 height 41
click at [21, 148] on span at bounding box center [23, 152] width 15 height 41
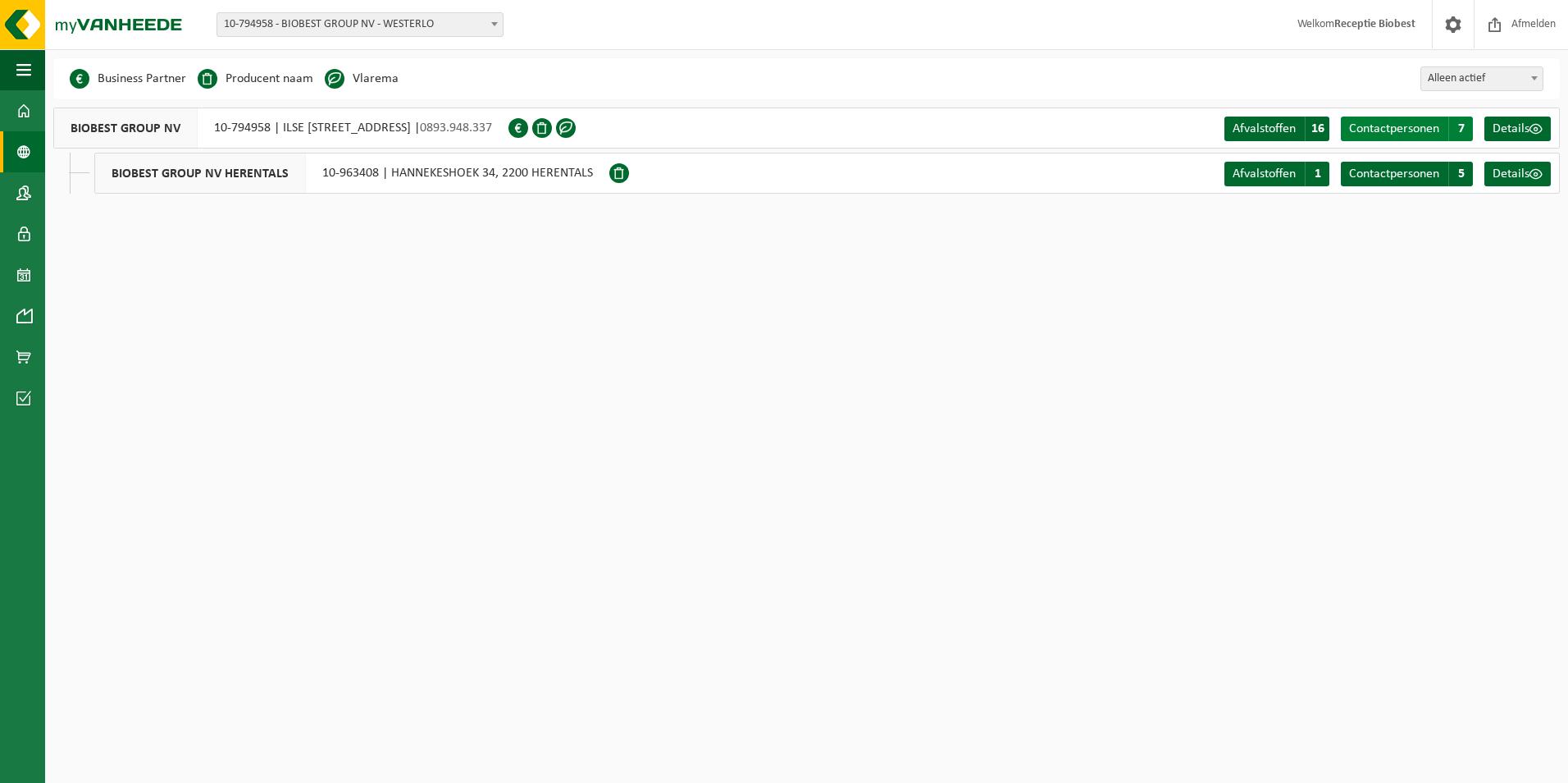
click at [1374, 129] on span "Contactpersonen" at bounding box center [1393, 129] width 90 height 13
click at [359, 125] on div "BIOBEST GROUP NV 10-794958 | ILSE VELDEN 18, 2260 WESTERLO | 0893.948.337" at bounding box center [281, 128] width 456 height 41
click at [22, 232] on span at bounding box center [23, 234] width 15 height 41
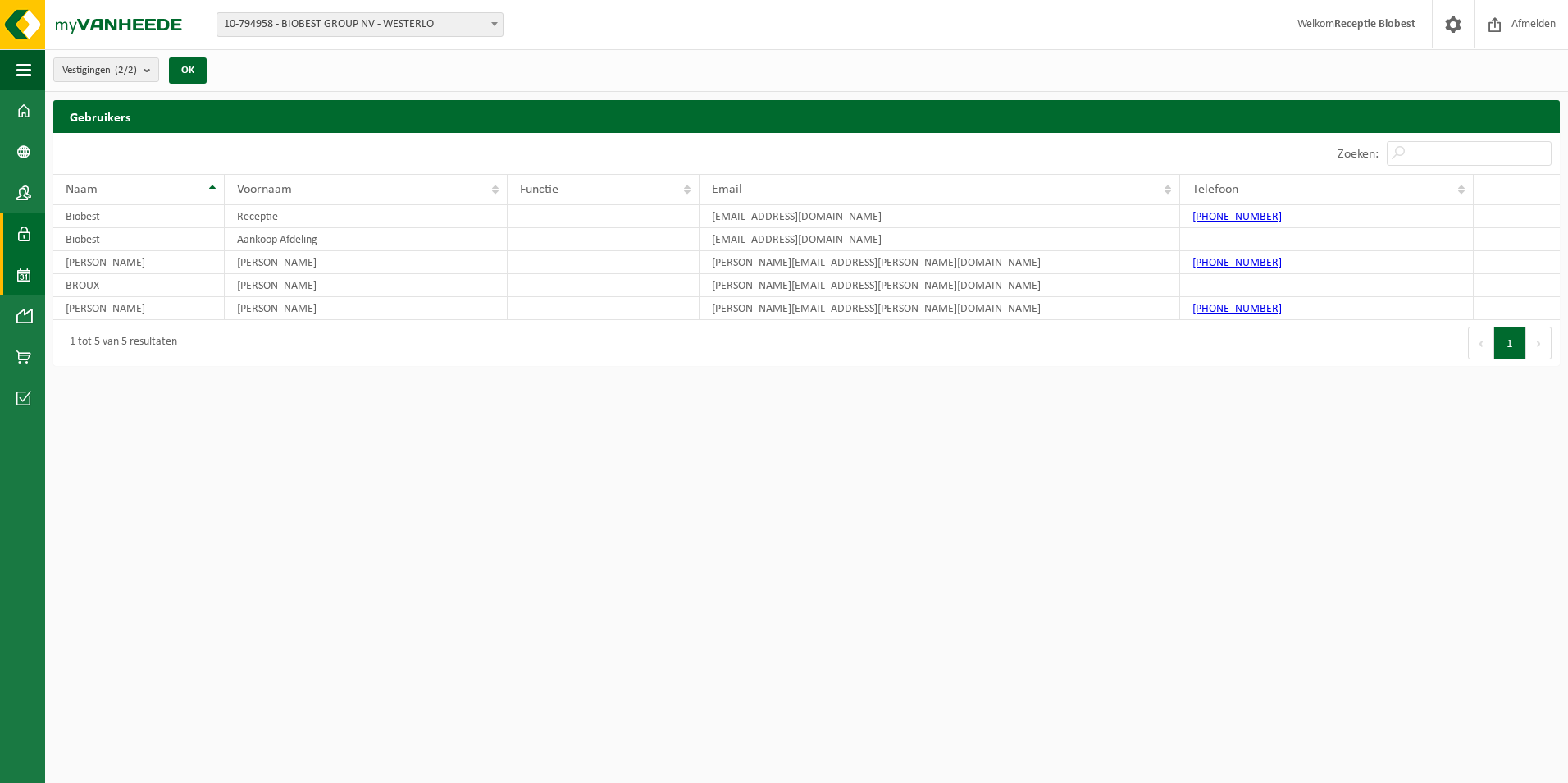
click at [19, 274] on span at bounding box center [23, 275] width 15 height 41
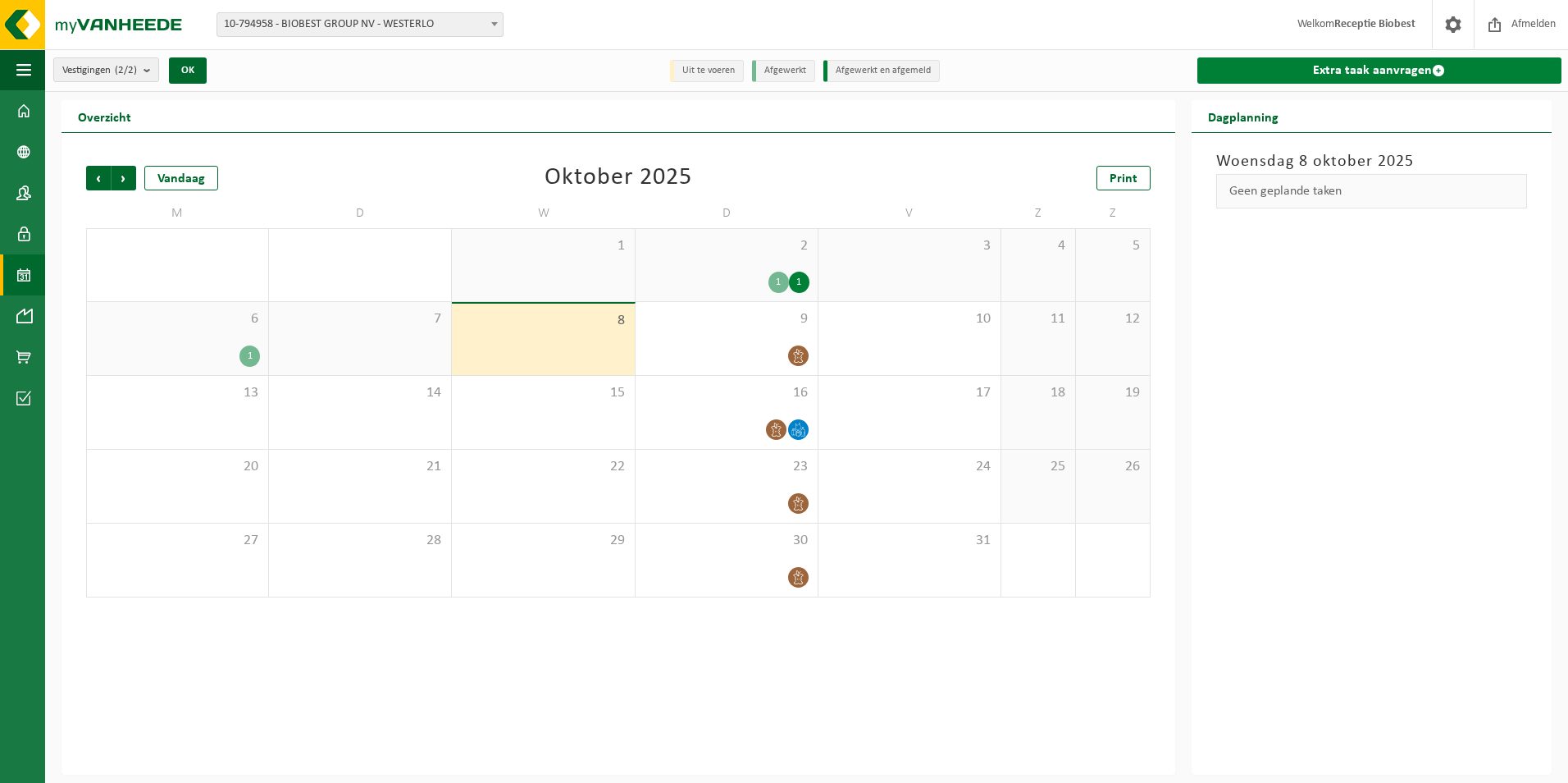
click at [1351, 66] on link "Extra taak aanvragen" at bounding box center [1379, 70] width 364 height 27
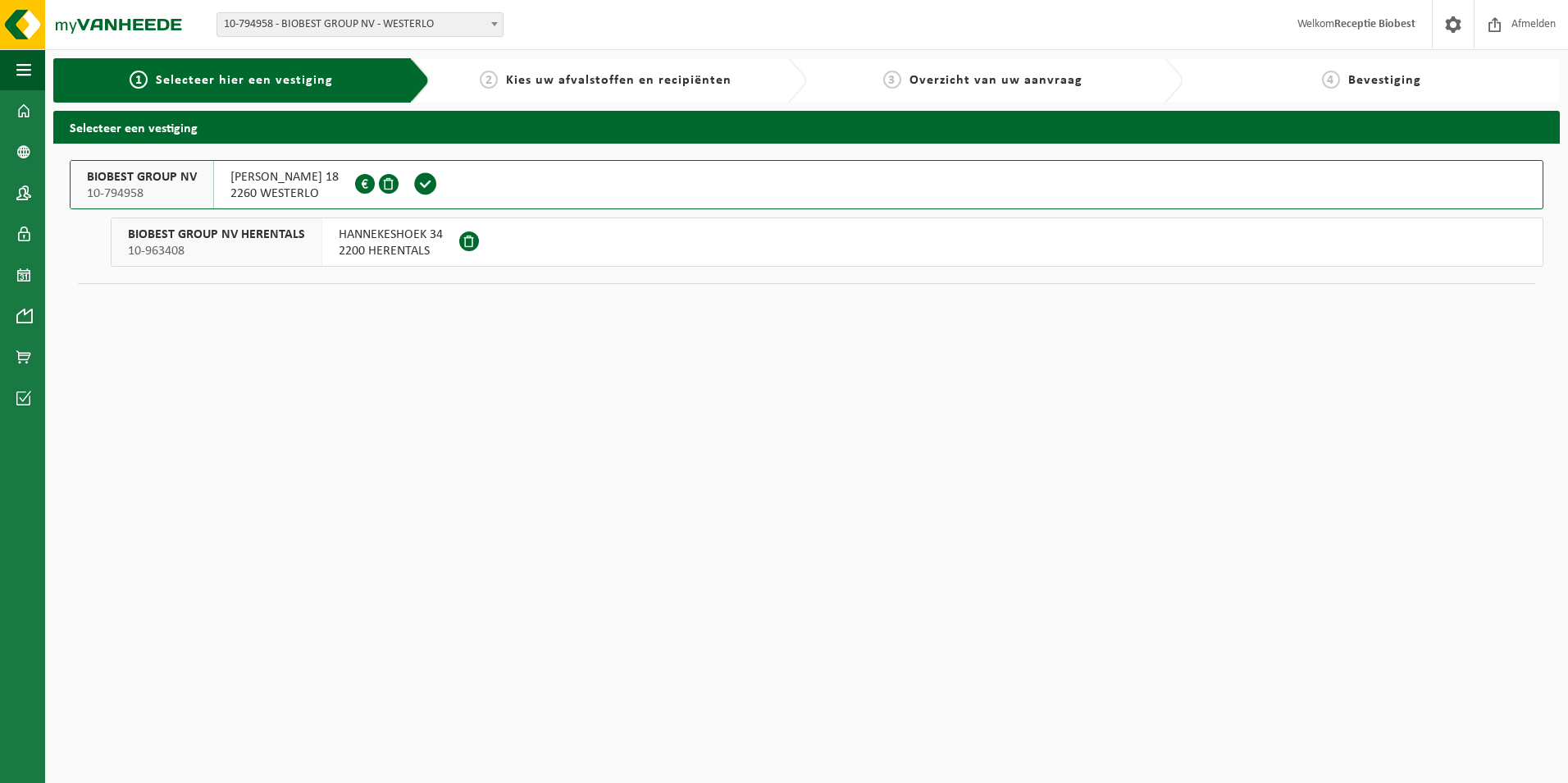
click at [281, 182] on span "ILSE VELDEN 18" at bounding box center [284, 176] width 108 height 16
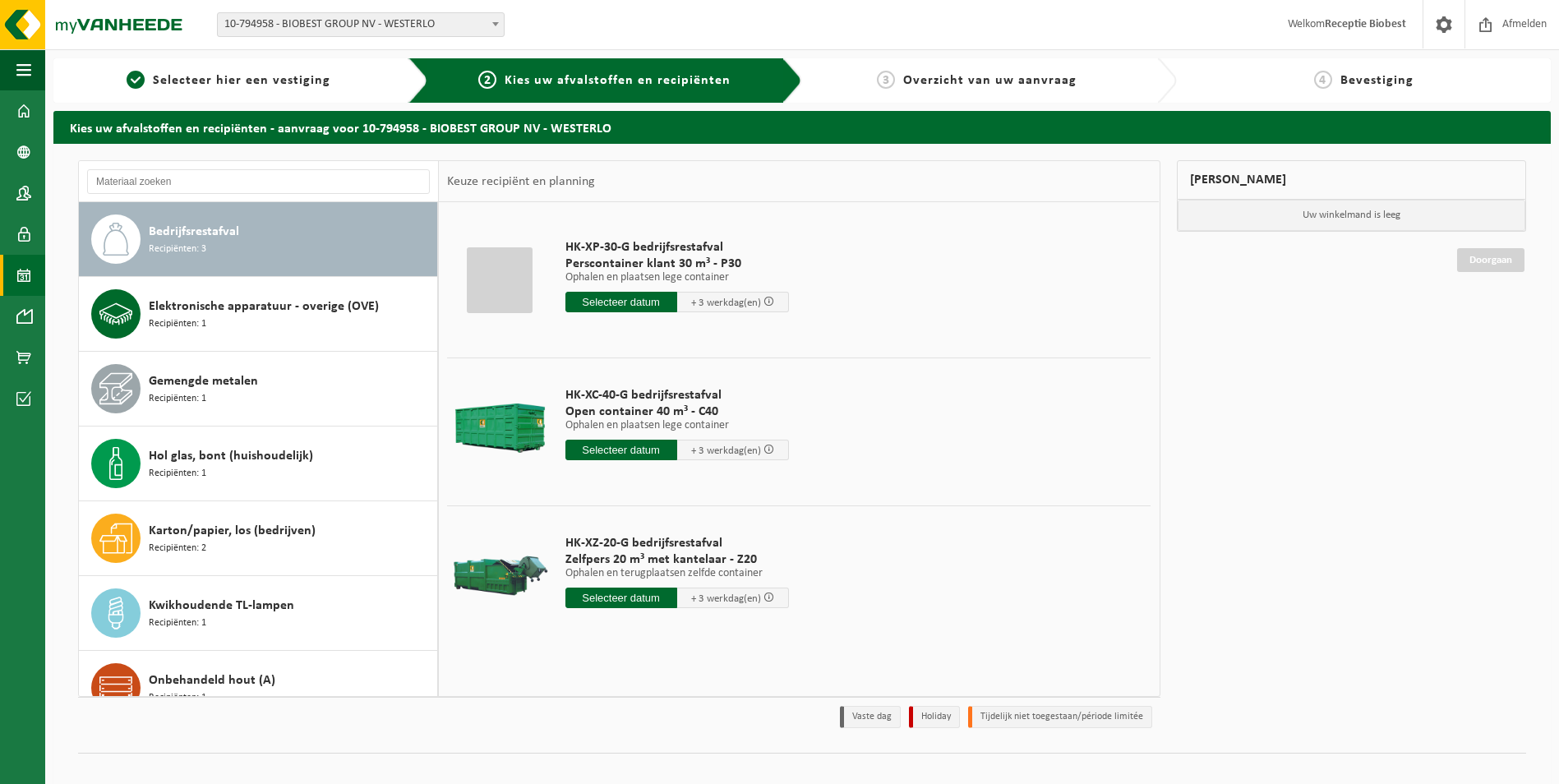
click at [27, 275] on span at bounding box center [23, 275] width 15 height 41
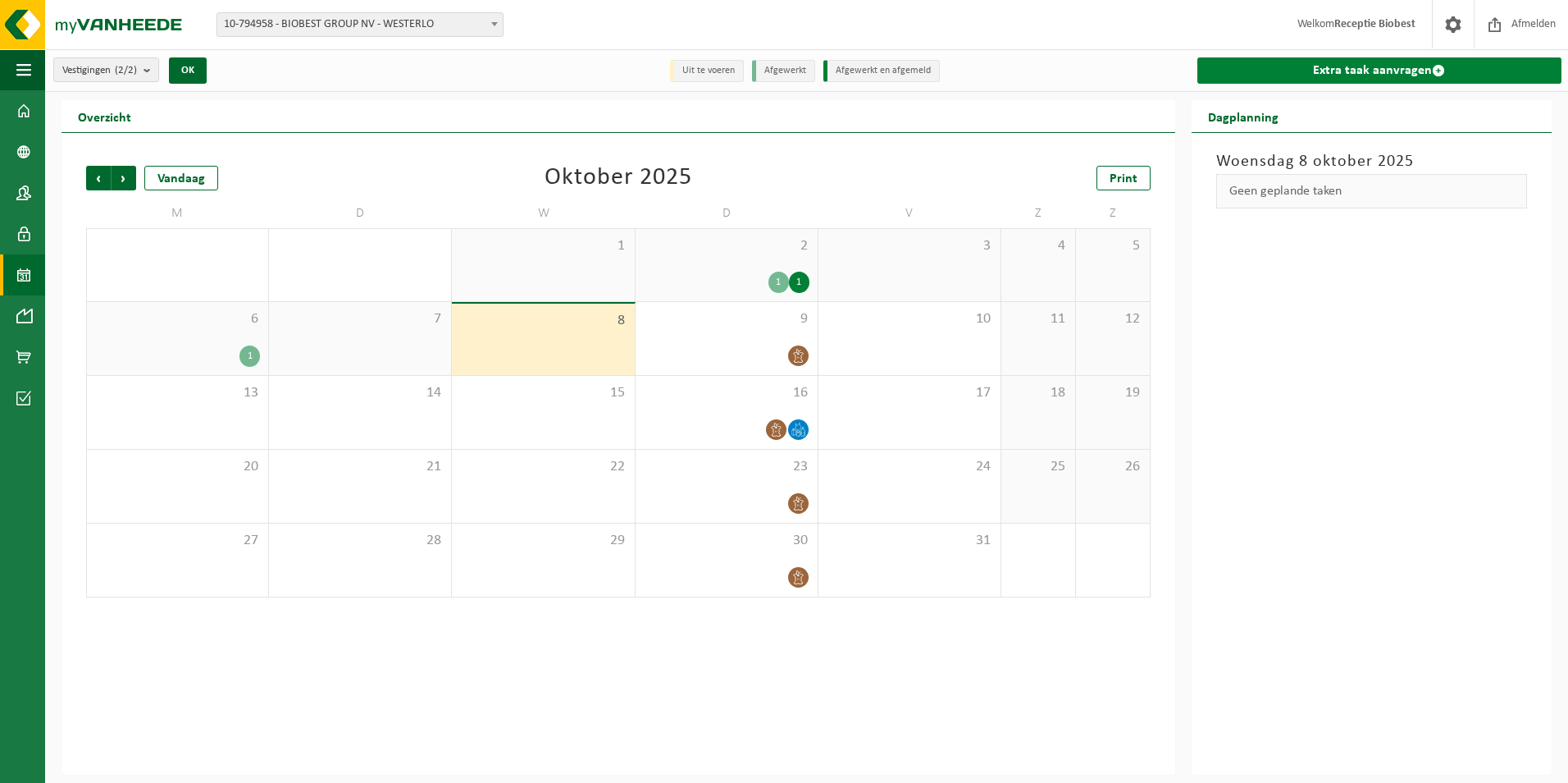
click at [1436, 69] on span at bounding box center [1438, 70] width 13 height 13
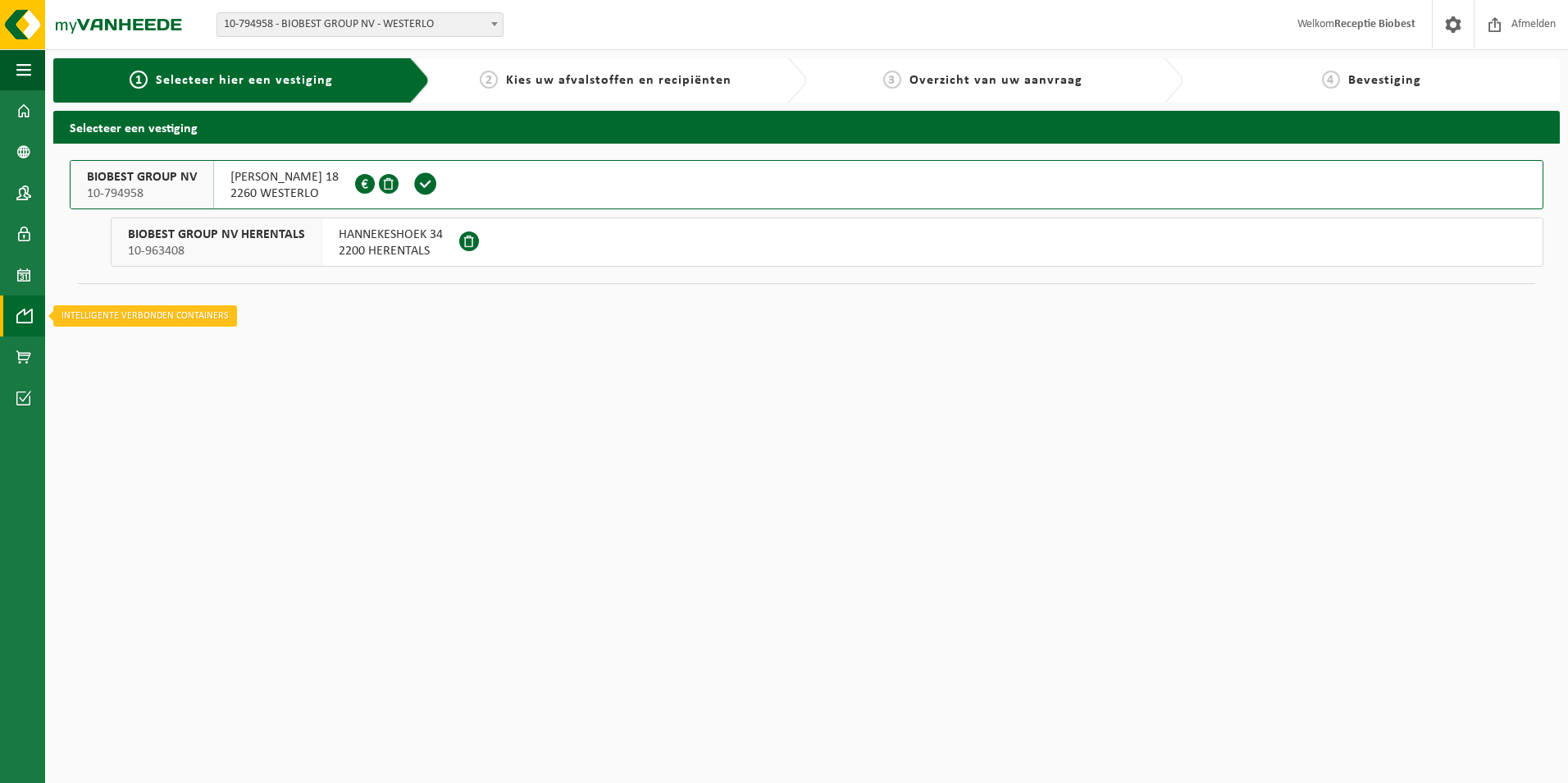
click at [21, 317] on span at bounding box center [23, 316] width 15 height 41
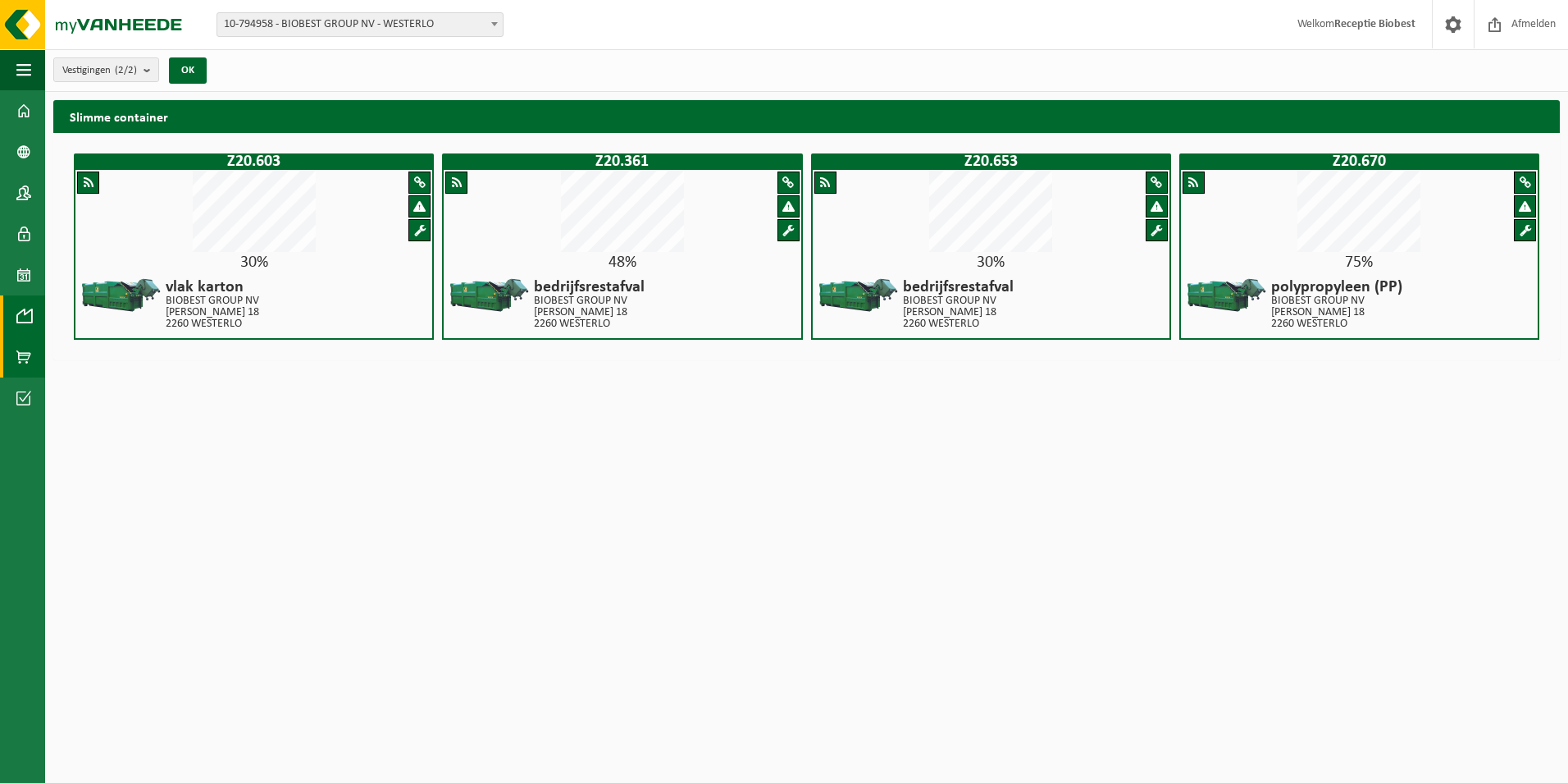
click at [24, 355] on span at bounding box center [23, 357] width 15 height 41
